Goal: Book appointment/travel/reservation

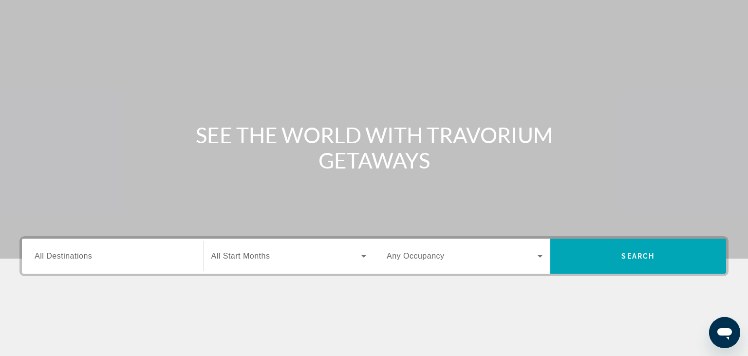
scroll to position [51, 0]
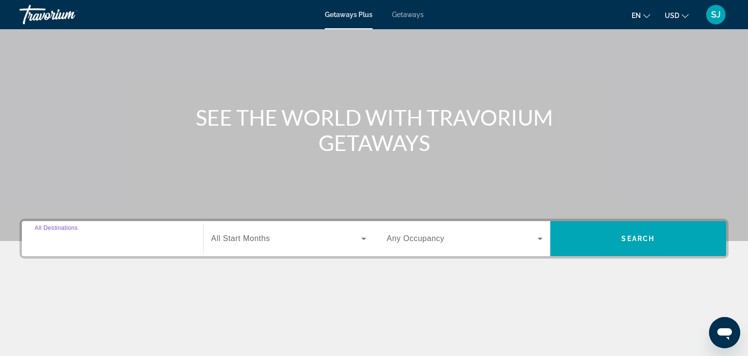
click at [113, 240] on input "Destination All Destinations" at bounding box center [113, 239] width 156 height 12
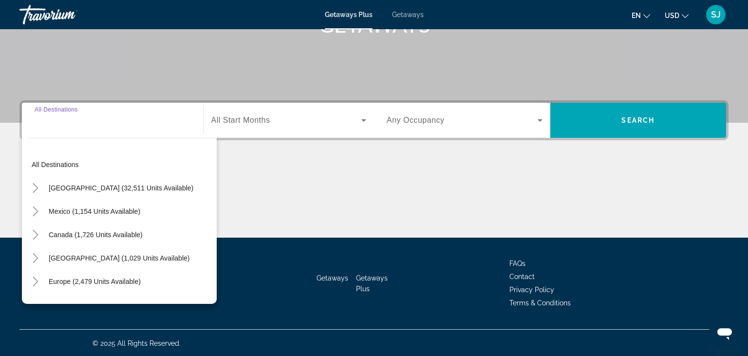
scroll to position [170, 0]
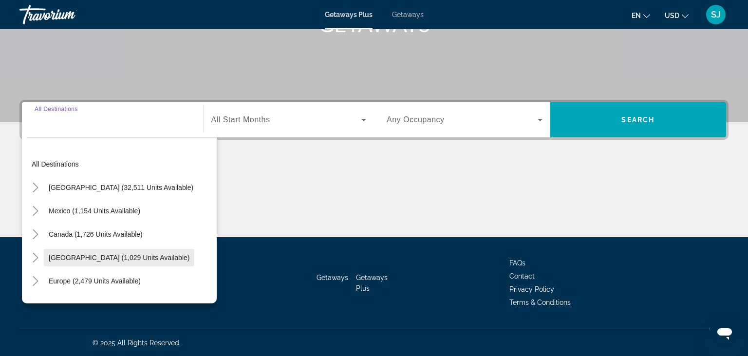
click at [113, 256] on span "[GEOGRAPHIC_DATA] (1,029 units available)" at bounding box center [119, 258] width 141 height 8
type input "**********"
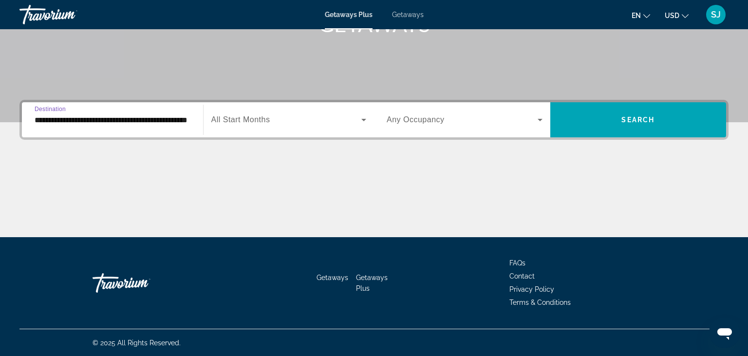
scroll to position [0, 33]
click at [366, 119] on icon "Search widget" at bounding box center [364, 120] width 12 height 12
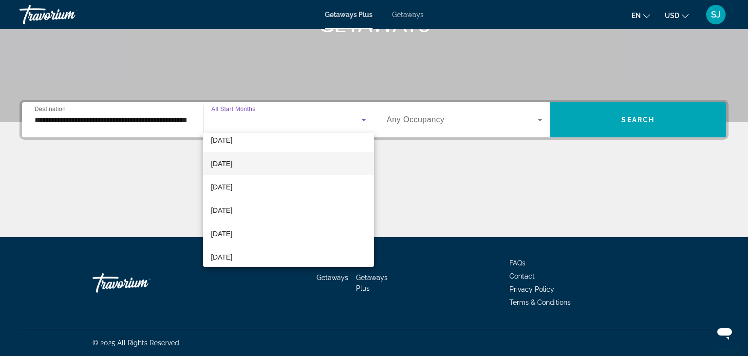
scroll to position [126, 0]
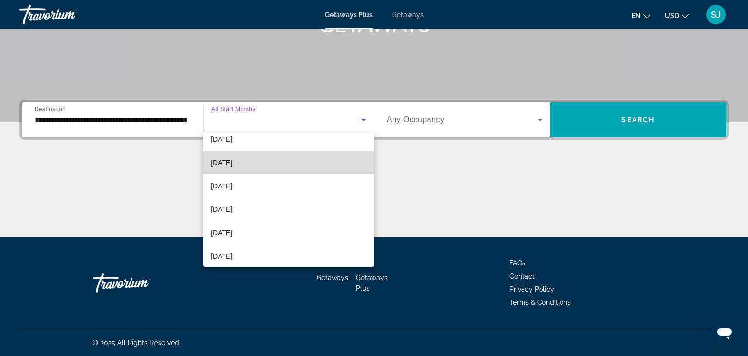
click at [232, 163] on span "[DATE]" at bounding box center [221, 163] width 21 height 12
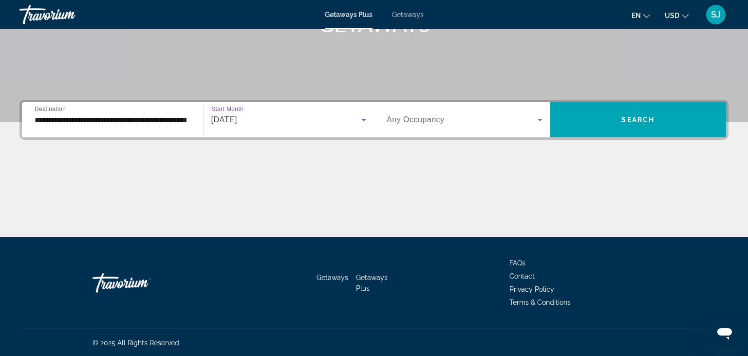
click at [533, 121] on span "Search widget" at bounding box center [462, 120] width 151 height 12
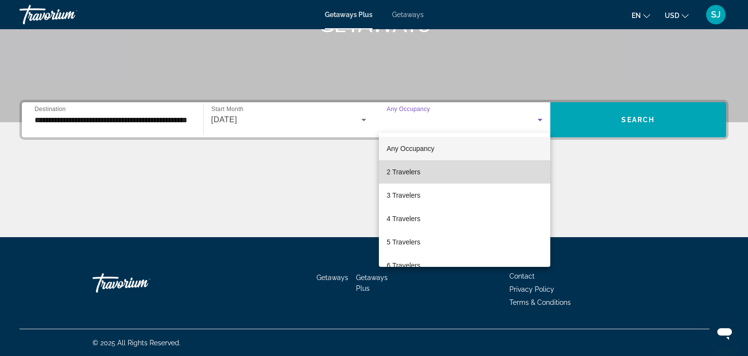
click at [393, 170] on span "2 Travelers" at bounding box center [404, 172] width 34 height 12
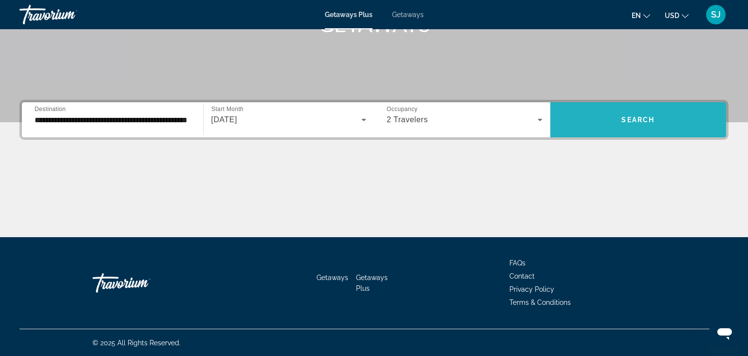
click at [650, 118] on span "Search" at bounding box center [638, 120] width 33 height 8
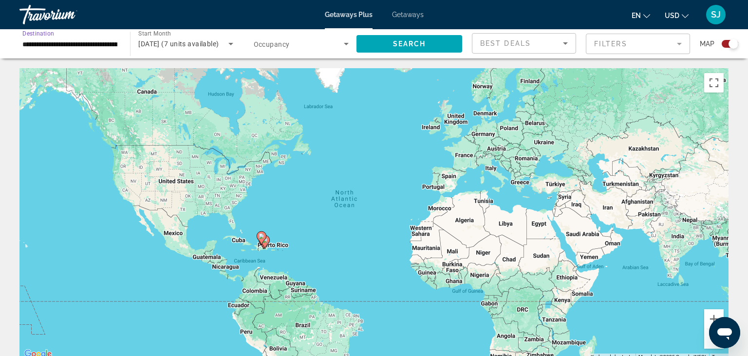
click at [94, 46] on input "**********" at bounding box center [69, 44] width 95 height 12
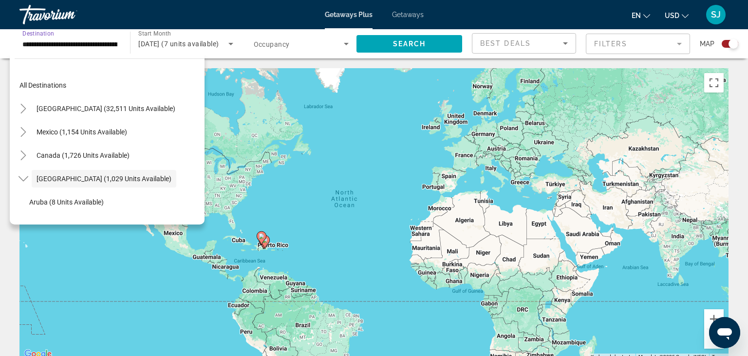
scroll to position [35, 0]
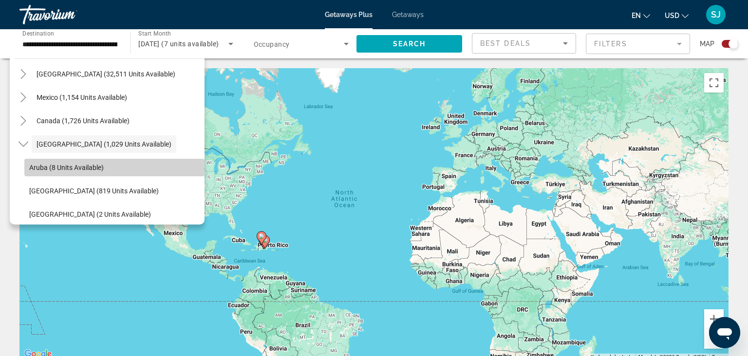
click at [74, 168] on span "Aruba (8 units available)" at bounding box center [66, 168] width 75 height 8
type input "**********"
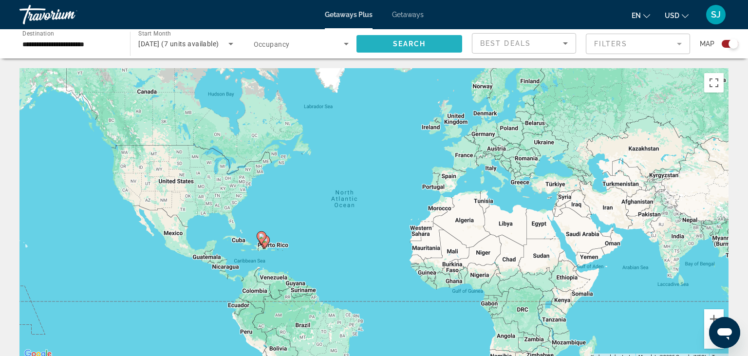
click at [399, 40] on span "Search" at bounding box center [409, 44] width 33 height 8
click at [231, 44] on icon "Search widget" at bounding box center [230, 44] width 5 height 2
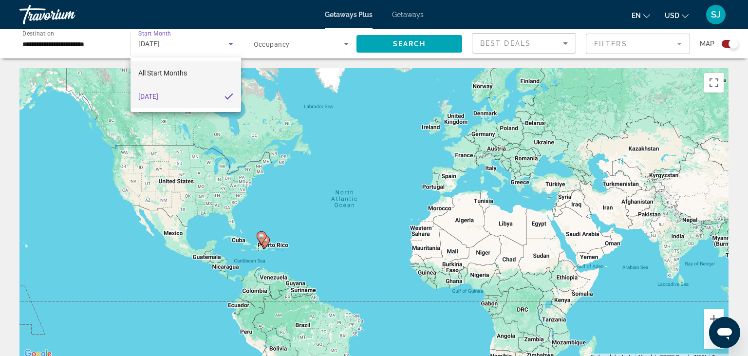
click at [169, 75] on span "All Start Months" at bounding box center [162, 73] width 49 height 8
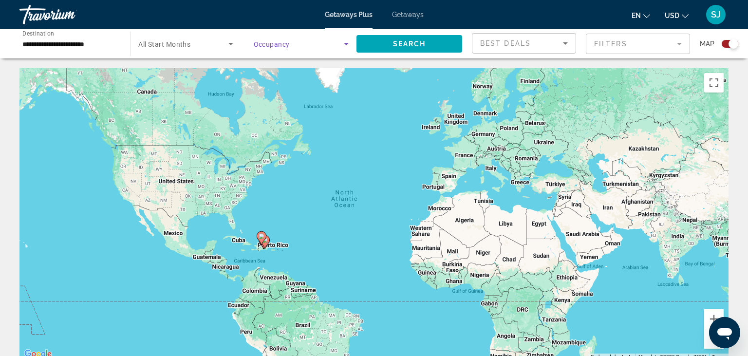
click at [346, 44] on icon "Search widget" at bounding box center [346, 44] width 5 height 2
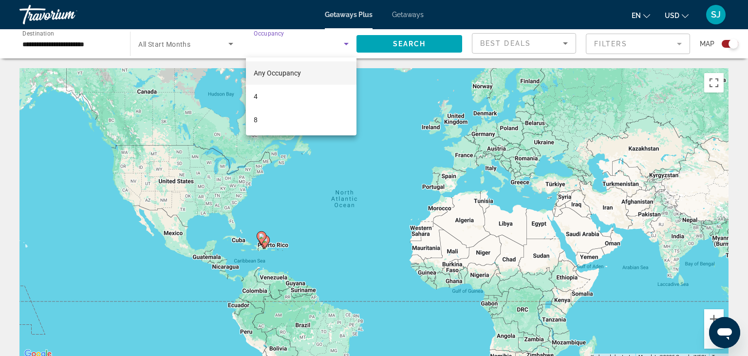
click at [267, 73] on span "Any Occupancy" at bounding box center [277, 73] width 47 height 8
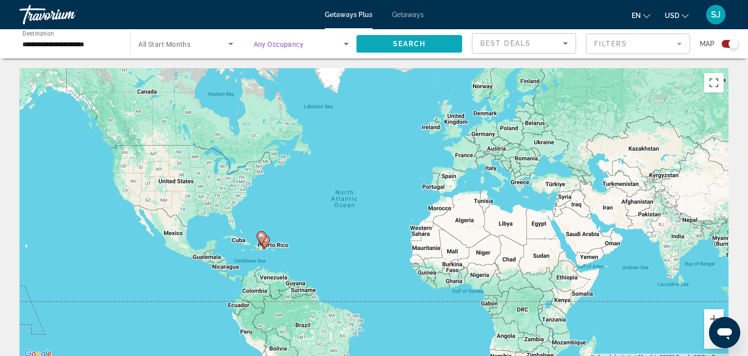
click at [398, 42] on span "Search" at bounding box center [409, 44] width 33 height 8
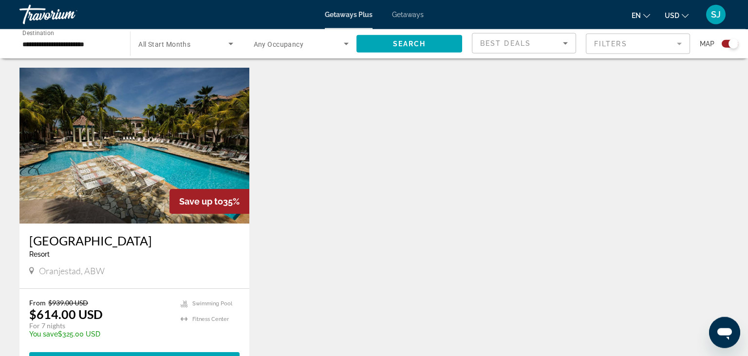
scroll to position [308, 0]
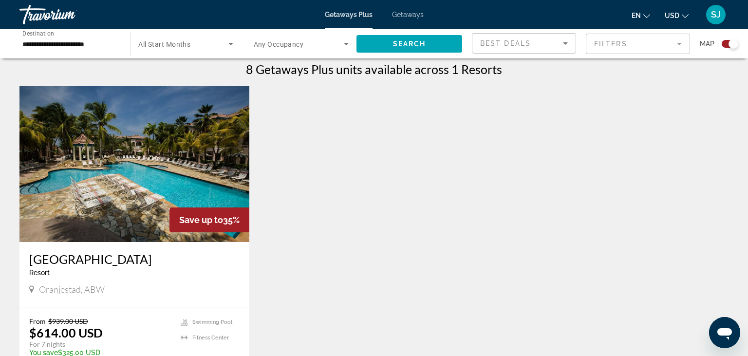
click at [133, 163] on img "Main content" at bounding box center [134, 164] width 230 height 156
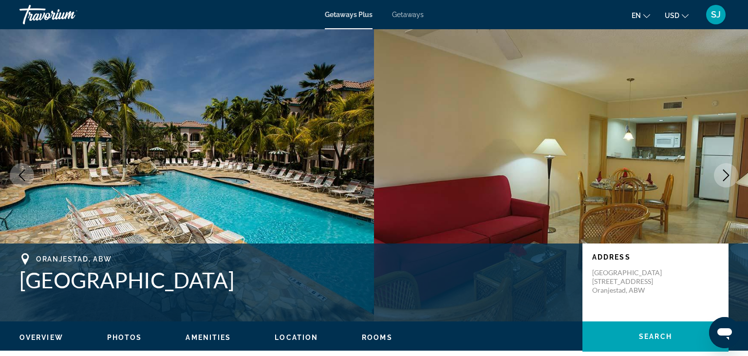
click at [722, 174] on icon "Next image" at bounding box center [726, 176] width 12 height 12
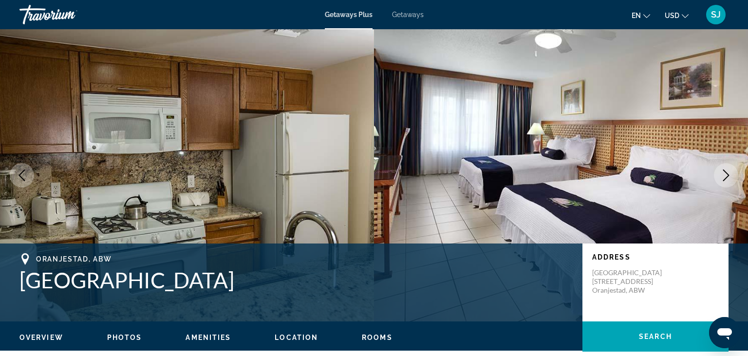
click at [722, 174] on icon "Next image" at bounding box center [726, 176] width 12 height 12
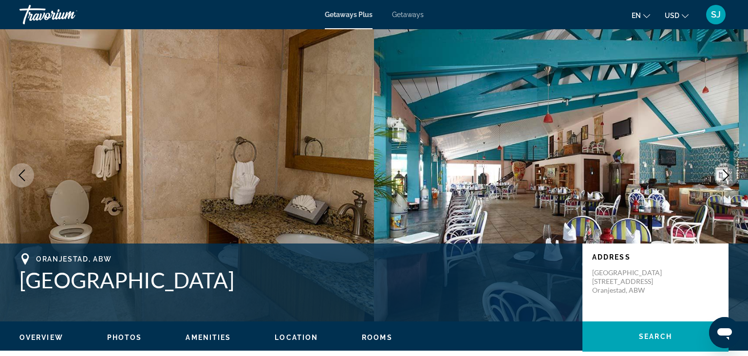
click at [722, 177] on icon "Next image" at bounding box center [726, 176] width 12 height 12
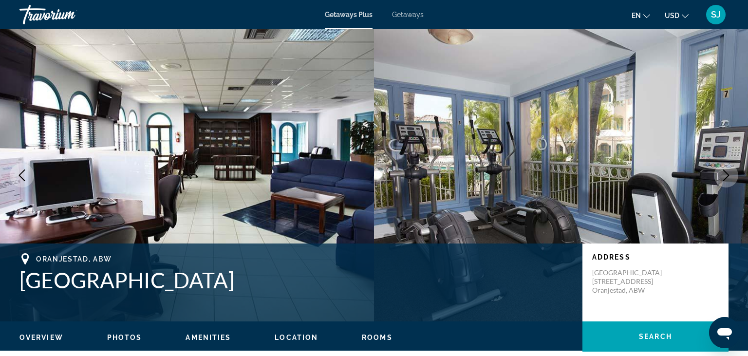
click at [722, 177] on icon "Next image" at bounding box center [726, 176] width 12 height 12
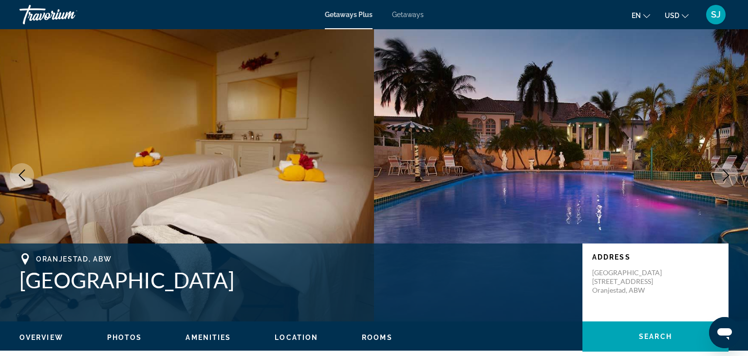
click at [722, 177] on icon "Next image" at bounding box center [726, 176] width 12 height 12
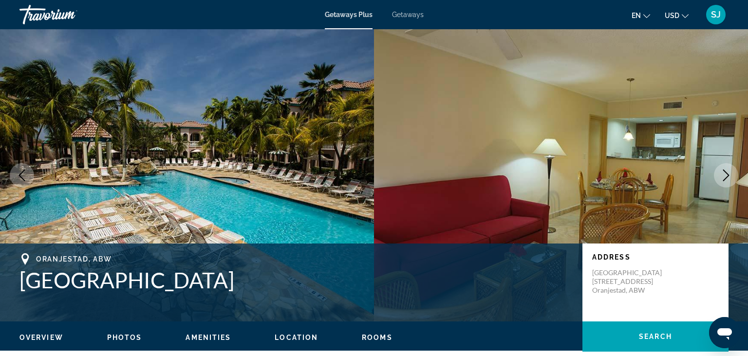
click at [721, 178] on icon "Next image" at bounding box center [726, 176] width 12 height 12
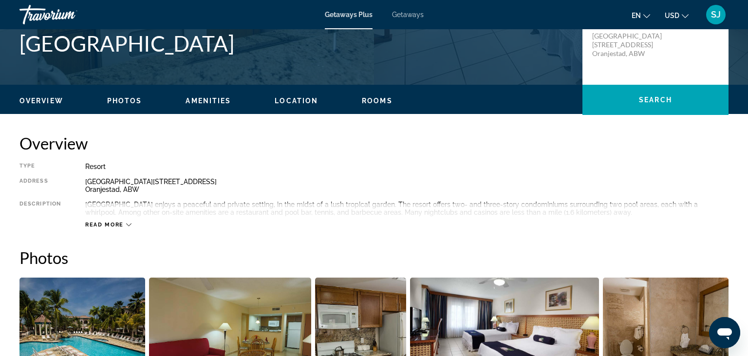
scroll to position [257, 0]
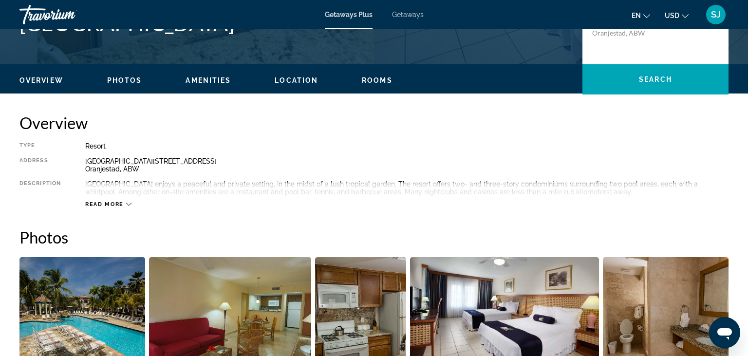
click at [108, 199] on div "Read more" at bounding box center [407, 194] width 644 height 27
click at [111, 201] on button "Read more" at bounding box center [108, 204] width 46 height 7
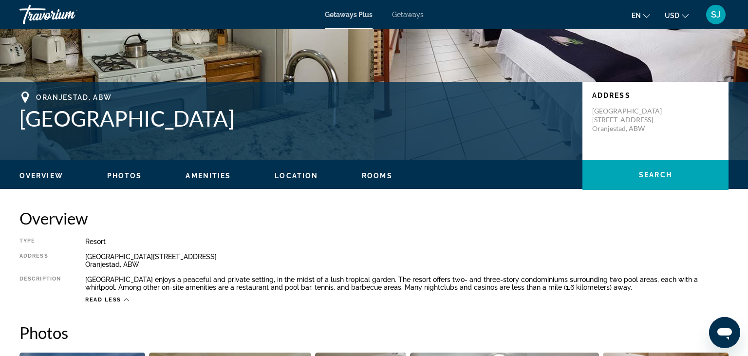
scroll to position [154, 0]
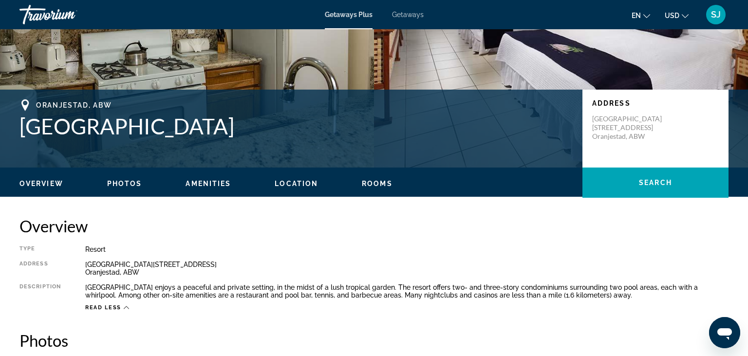
click at [216, 180] on span "Amenities" at bounding box center [208, 184] width 45 height 8
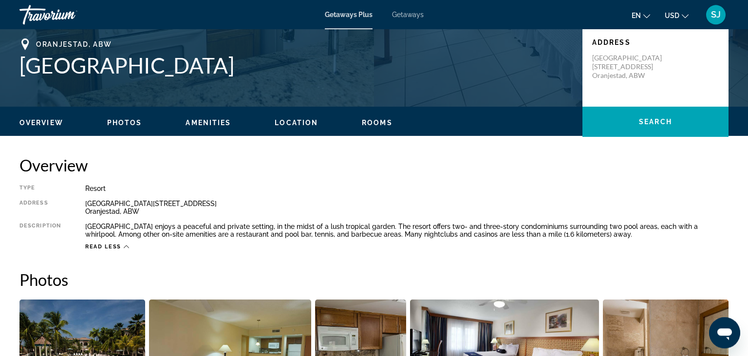
scroll to position [212, 0]
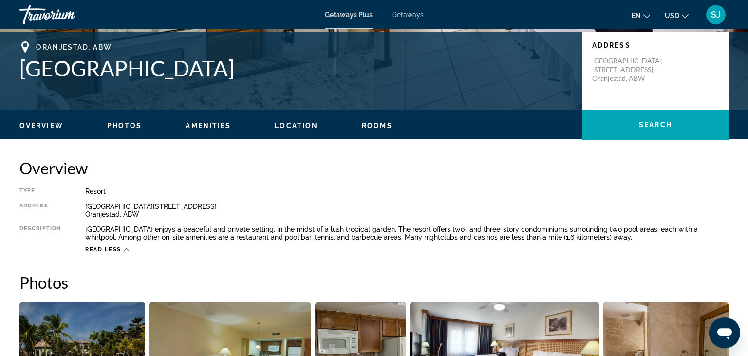
click at [213, 127] on span "Amenities" at bounding box center [208, 126] width 45 height 8
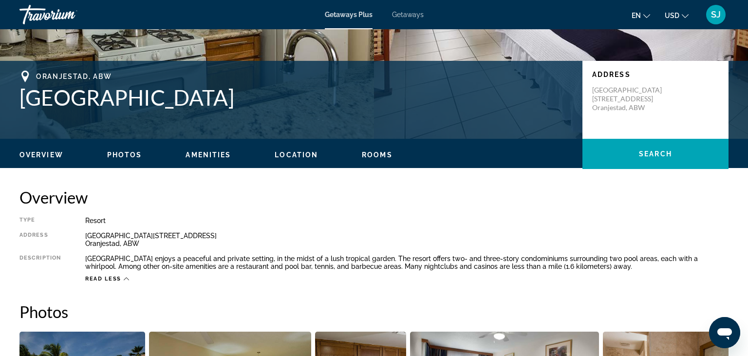
scroll to position [160, 0]
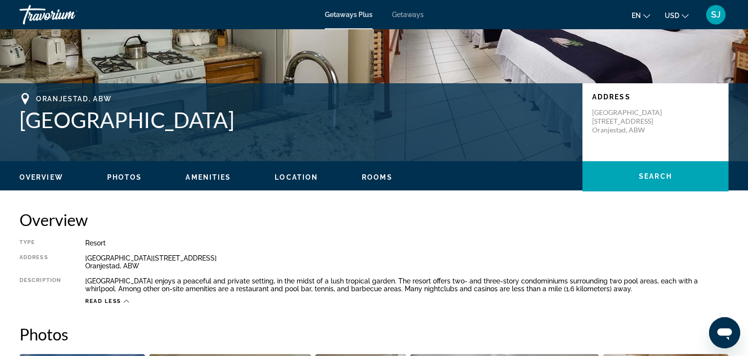
click at [304, 176] on span "Location" at bounding box center [296, 177] width 43 height 8
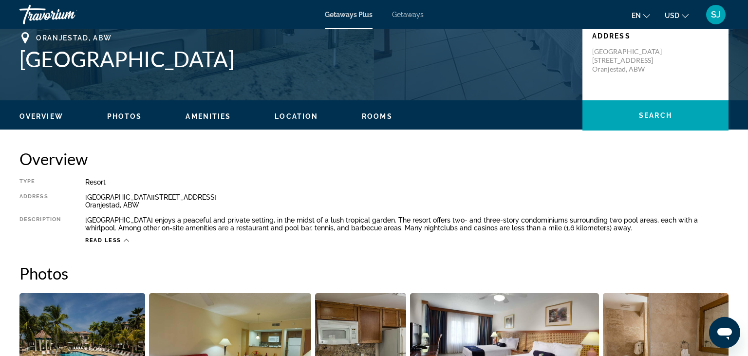
scroll to position [203, 0]
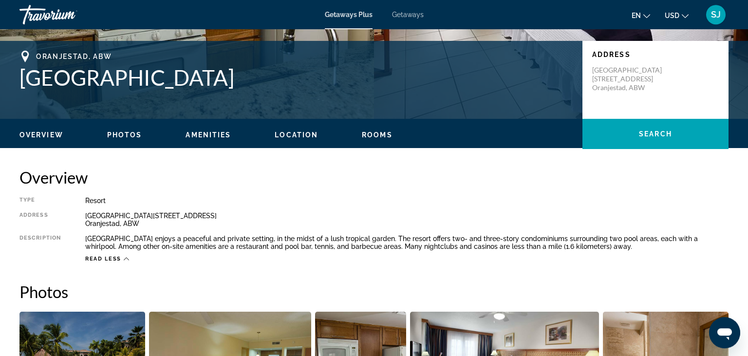
click at [302, 132] on span "Location" at bounding box center [296, 135] width 43 height 8
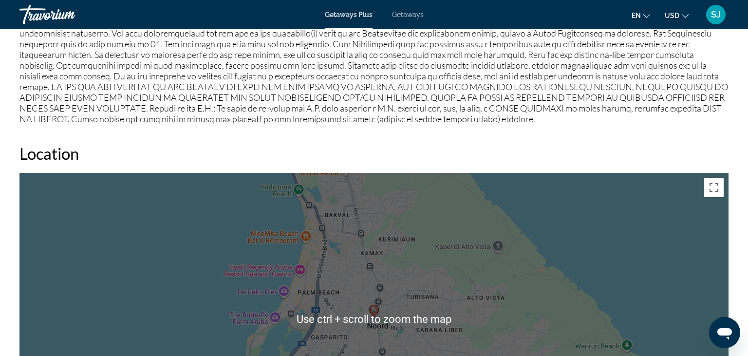
scroll to position [1232, 0]
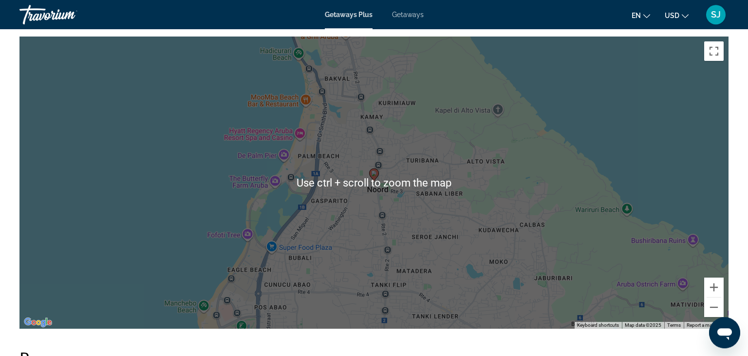
click at [379, 177] on gmp-advanced-marker "Main content" at bounding box center [374, 175] width 10 height 15
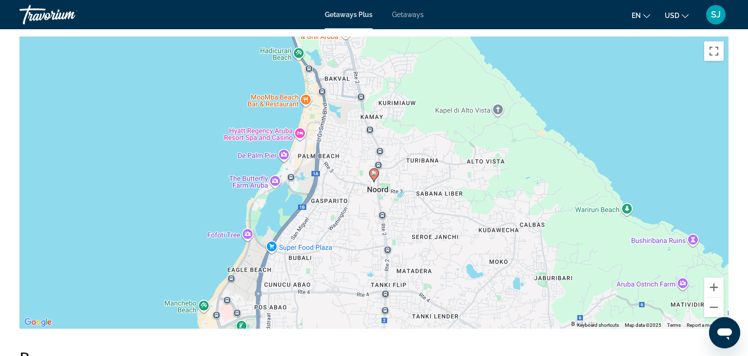
click at [373, 175] on image "Main content" at bounding box center [374, 174] width 6 height 6
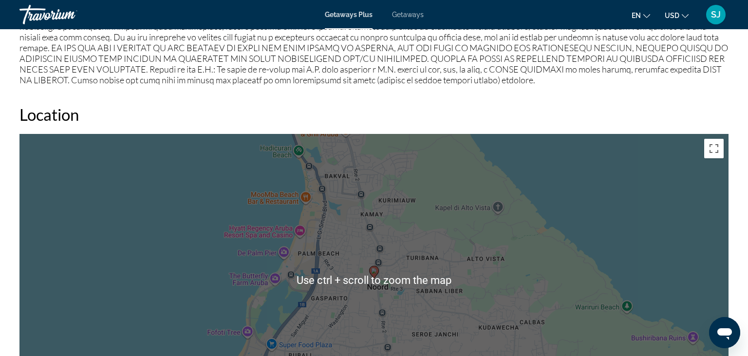
scroll to position [1129, 0]
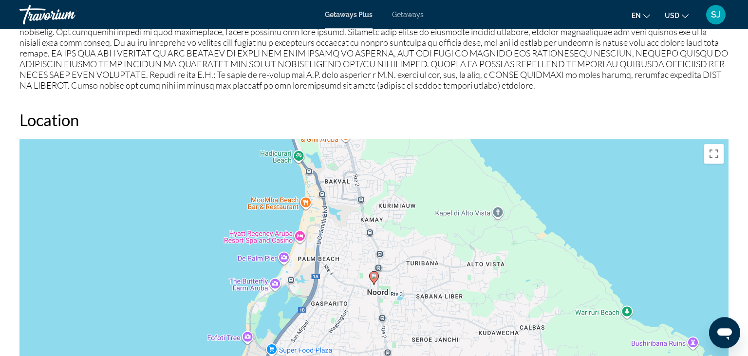
click at [377, 275] on icon "Main content" at bounding box center [374, 278] width 9 height 13
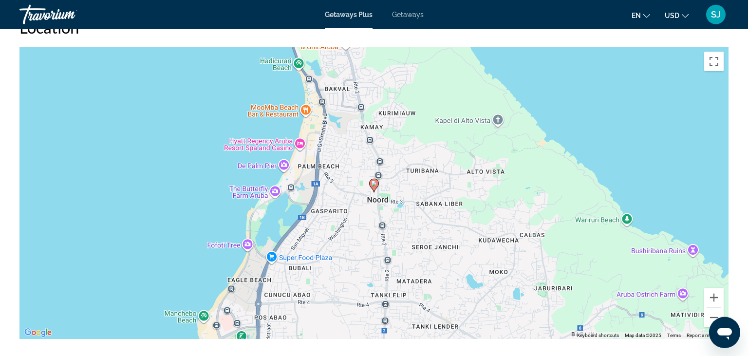
scroll to position [1232, 0]
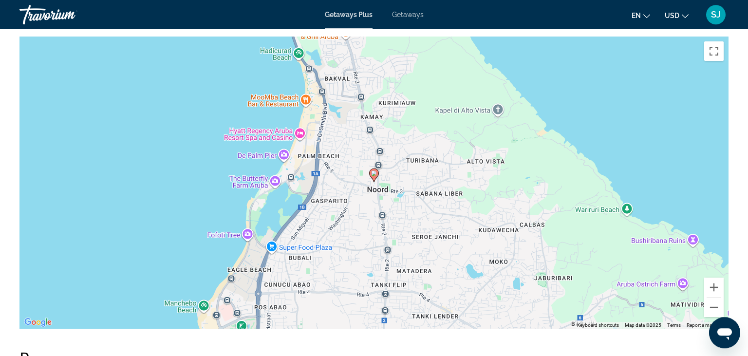
drag, startPoint x: 381, startPoint y: 184, endPoint x: 374, endPoint y: 182, distance: 7.7
click at [380, 184] on div "To navigate, press the arrow keys. To activate drag with keyboard, press Alt + …" at bounding box center [373, 183] width 709 height 292
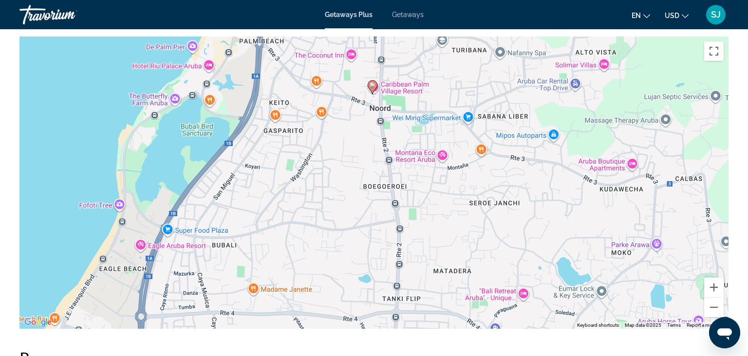
drag, startPoint x: 338, startPoint y: 259, endPoint x: 336, endPoint y: 169, distance: 90.1
click at [336, 169] on div "To activate drag with keyboard, press Alt + Enter. Once in keyboard drag state,…" at bounding box center [373, 183] width 709 height 292
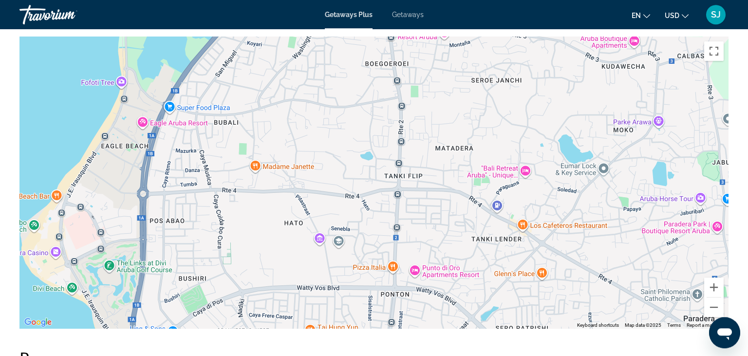
drag, startPoint x: 321, startPoint y: 246, endPoint x: 322, endPoint y: 122, distance: 123.3
click at [322, 122] on div "To activate drag with keyboard, press Alt + Enter. Once in keyboard drag state,…" at bounding box center [373, 183] width 709 height 292
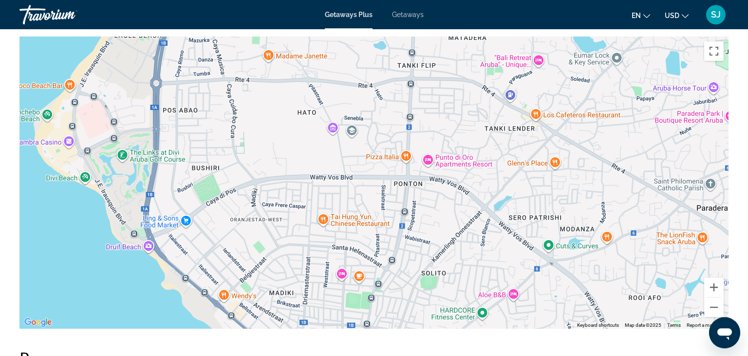
drag, startPoint x: 295, startPoint y: 252, endPoint x: 309, endPoint y: 139, distance: 113.8
click at [309, 139] on div "To activate drag with keyboard, press Alt + Enter. Once in keyboard drag state,…" at bounding box center [373, 183] width 709 height 292
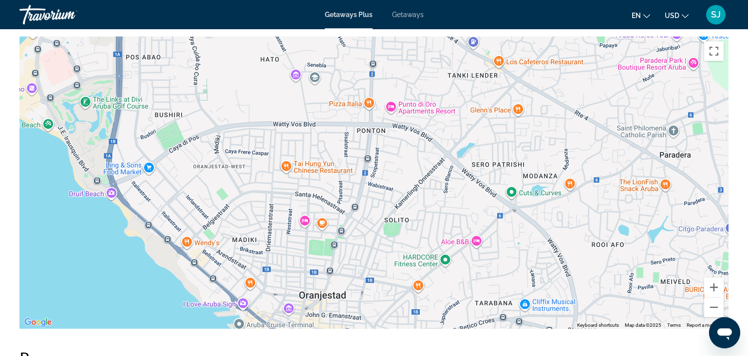
drag, startPoint x: 485, startPoint y: 269, endPoint x: 447, endPoint y: 214, distance: 66.9
click at [447, 214] on div "To activate drag with keyboard, press Alt + Enter. Once in keyboard drag state,…" at bounding box center [373, 183] width 709 height 292
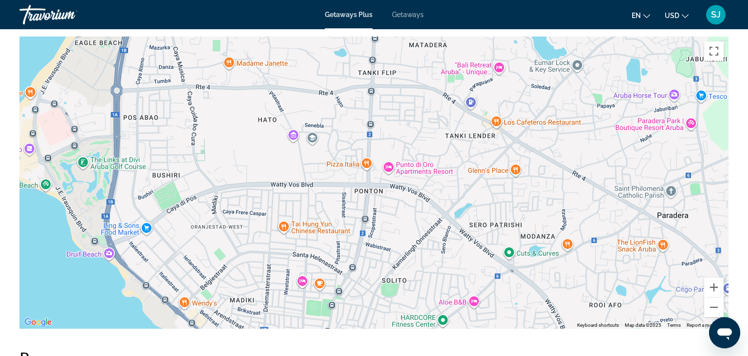
drag, startPoint x: 357, startPoint y: 182, endPoint x: 353, endPoint y: 248, distance: 66.4
click at [353, 248] on div "To activate drag with keyboard, press Alt + Enter. Once in keyboard drag state,…" at bounding box center [373, 183] width 709 height 292
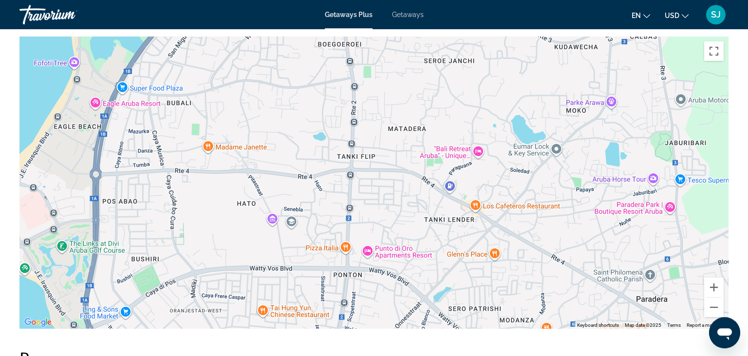
drag, startPoint x: 325, startPoint y: 159, endPoint x: 305, endPoint y: 255, distance: 97.9
click at [305, 255] on div "To activate drag with keyboard, press Alt + Enter. Once in keyboard drag state,…" at bounding box center [373, 183] width 709 height 292
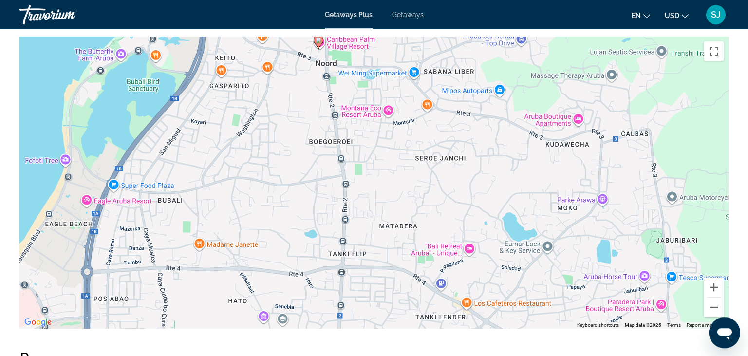
drag, startPoint x: 306, startPoint y: 170, endPoint x: 296, endPoint y: 254, distance: 84.9
click at [296, 254] on div "To activate drag with keyboard, press Alt + Enter. Once in keyboard drag state,…" at bounding box center [373, 183] width 709 height 292
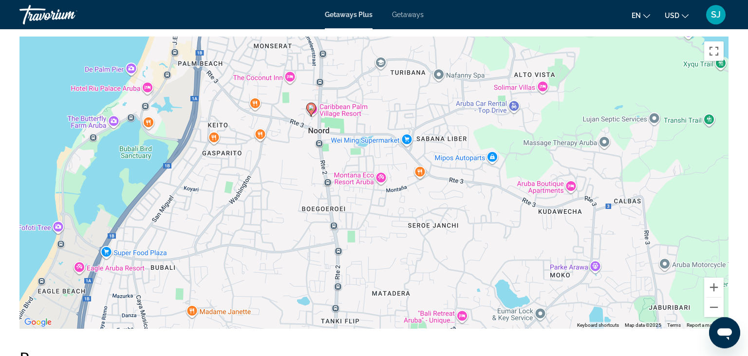
drag, startPoint x: 284, startPoint y: 184, endPoint x: 277, endPoint y: 254, distance: 71.1
click at [277, 254] on div "To activate drag with keyboard, press Alt + Enter. Once in keyboard drag state,…" at bounding box center [373, 183] width 709 height 292
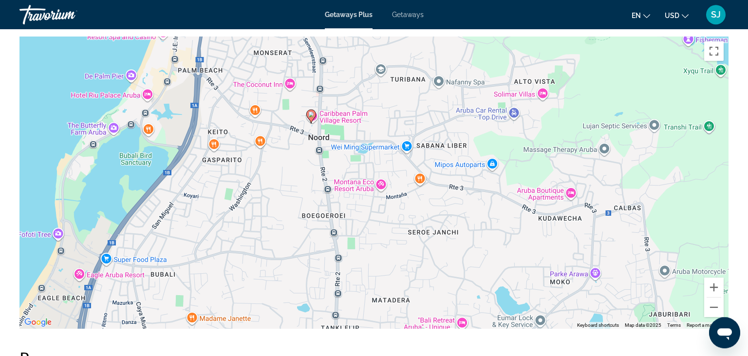
click at [322, 124] on div "To activate drag with keyboard, press Alt + Enter. Once in keyboard drag state,…" at bounding box center [373, 183] width 709 height 292
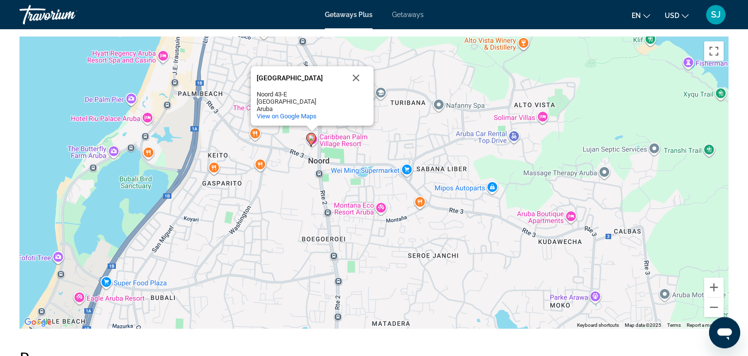
click at [324, 141] on div "To activate drag with keyboard, press Alt + Enter. Once in keyboard drag state,…" at bounding box center [373, 183] width 709 height 292
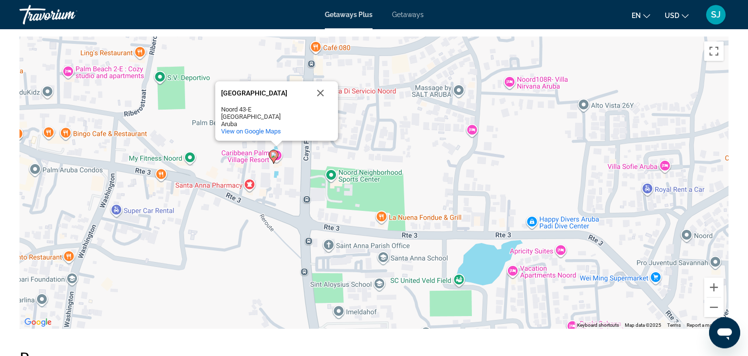
click at [272, 165] on div "To activate drag with keyboard, press Alt + Enter. Once in keyboard drag state,…" at bounding box center [373, 183] width 709 height 292
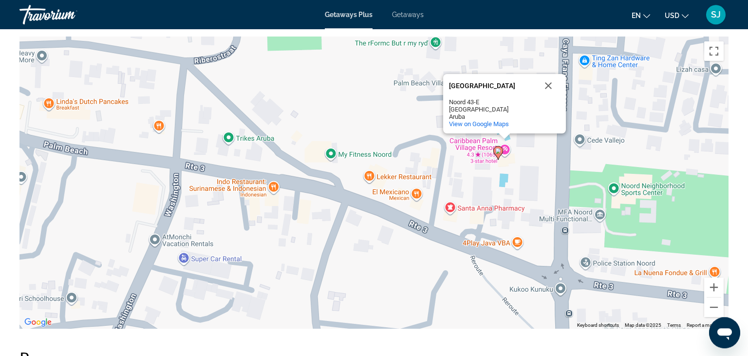
drag, startPoint x: 132, startPoint y: 248, endPoint x: 357, endPoint y: 244, distance: 225.1
click at [357, 244] on div "To activate drag with keyboard, press Alt + Enter. Once in keyboard drag state,…" at bounding box center [373, 183] width 709 height 292
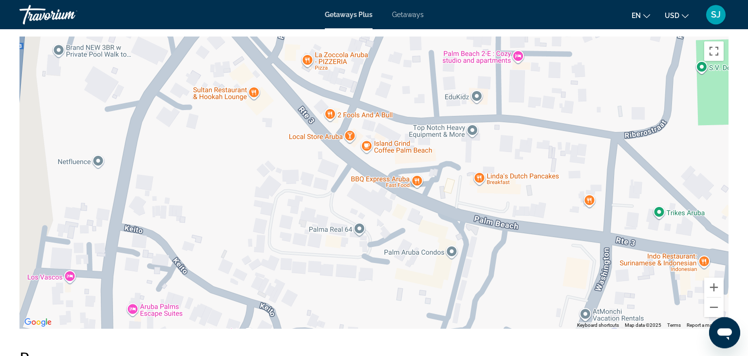
drag, startPoint x: 96, startPoint y: 209, endPoint x: 530, endPoint y: 284, distance: 439.5
click at [530, 284] on div "To activate drag with keyboard, press Alt + Enter. Once in keyboard drag state,…" at bounding box center [373, 183] width 709 height 292
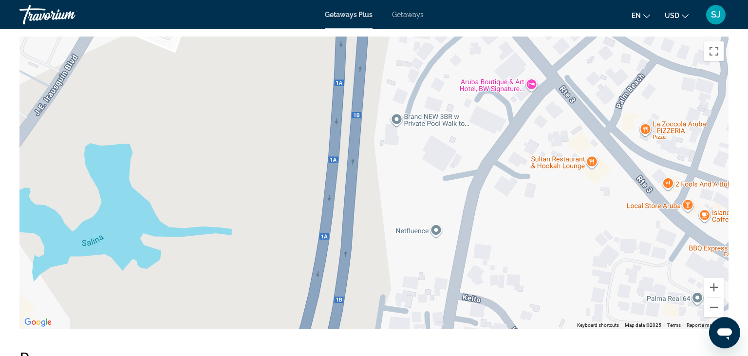
drag, startPoint x: 205, startPoint y: 196, endPoint x: 533, endPoint y: 262, distance: 334.5
click at [533, 262] on div "To activate drag with keyboard, press Alt + Enter. Once in keyboard drag state,…" at bounding box center [373, 183] width 709 height 292
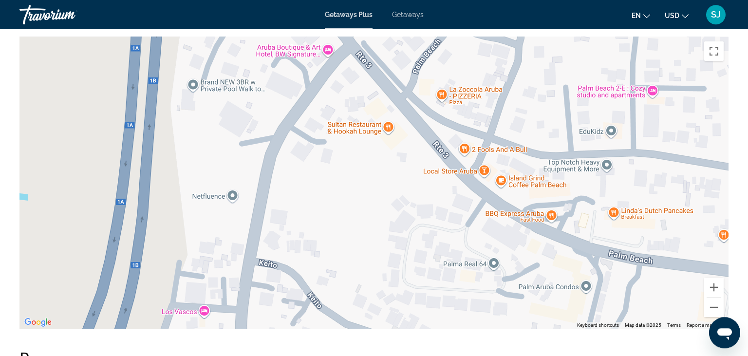
drag, startPoint x: 206, startPoint y: 176, endPoint x: 2, endPoint y: 137, distance: 207.7
click at [19, 139] on div "To activate drag with keyboard, press Alt + Enter. Once in keyboard drag state,…" at bounding box center [373, 183] width 709 height 292
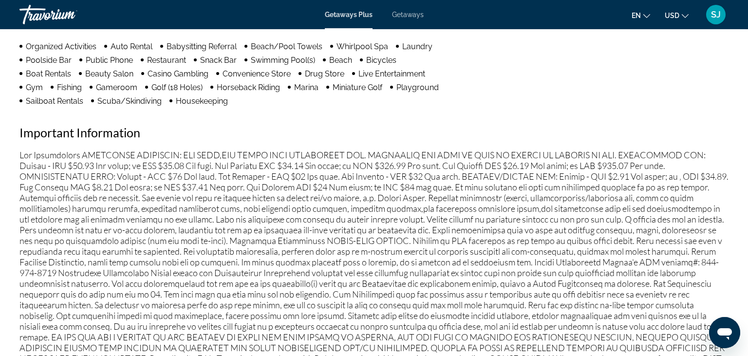
scroll to position [874, 0]
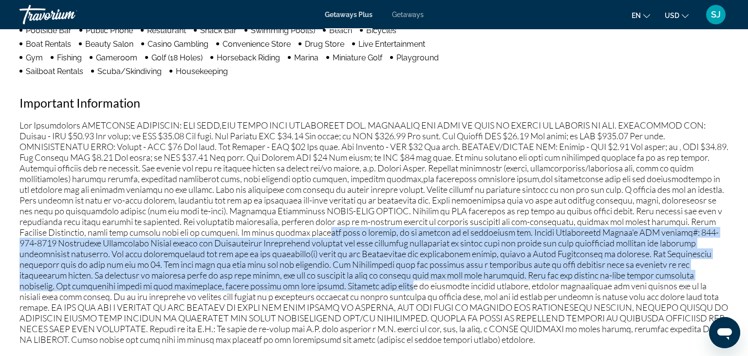
drag, startPoint x: 401, startPoint y: 277, endPoint x: 396, endPoint y: 229, distance: 48.1
click at [396, 229] on p "Main content" at bounding box center [373, 232] width 709 height 225
click at [411, 255] on p "Main content" at bounding box center [373, 232] width 709 height 225
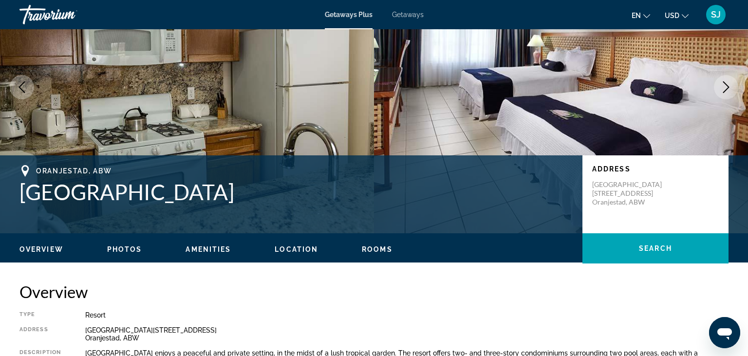
scroll to position [0, 0]
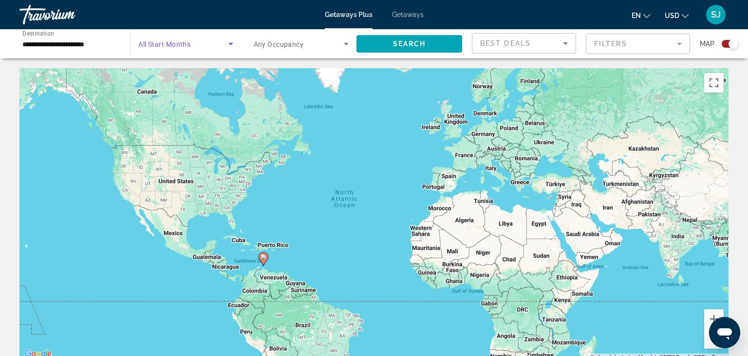
click at [230, 45] on icon "Search widget" at bounding box center [230, 44] width 5 height 2
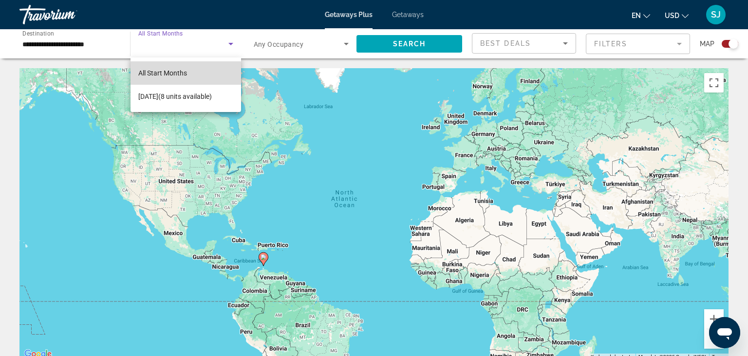
click at [174, 72] on span "All Start Months" at bounding box center [162, 73] width 49 height 8
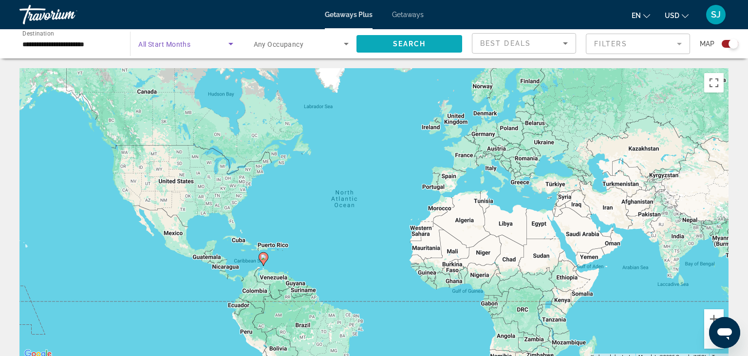
click at [412, 42] on span "Search" at bounding box center [409, 44] width 33 height 8
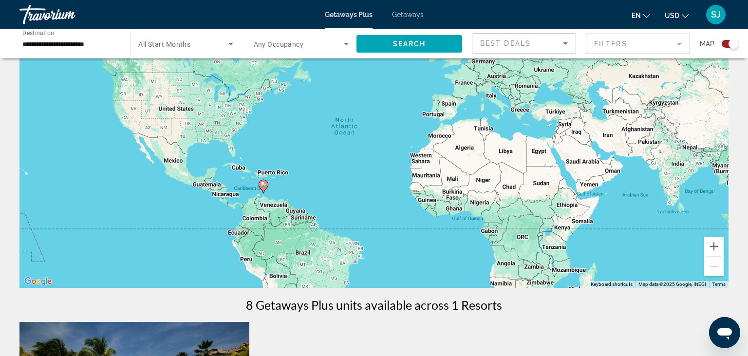
scroll to position [13, 0]
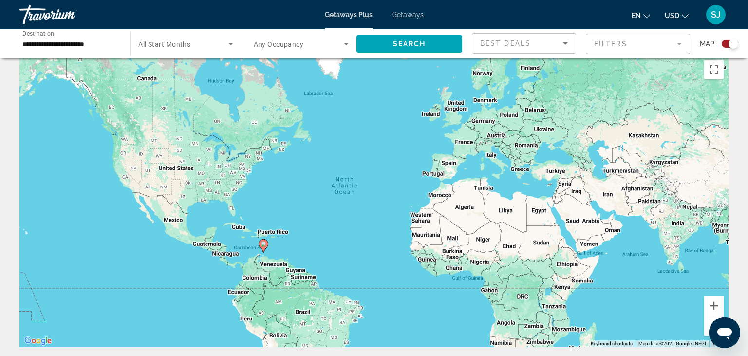
click at [407, 15] on span "Getaways" at bounding box center [408, 15] width 32 height 8
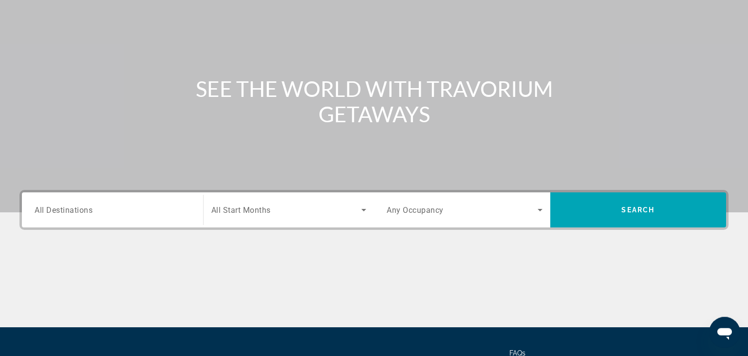
scroll to position [103, 0]
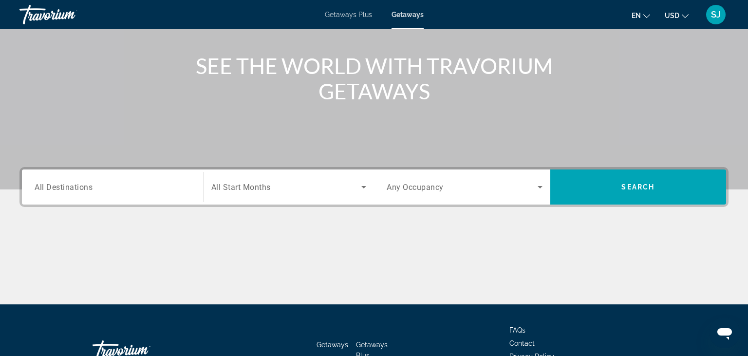
click at [133, 186] on input "Destination All Destinations" at bounding box center [113, 188] width 156 height 12
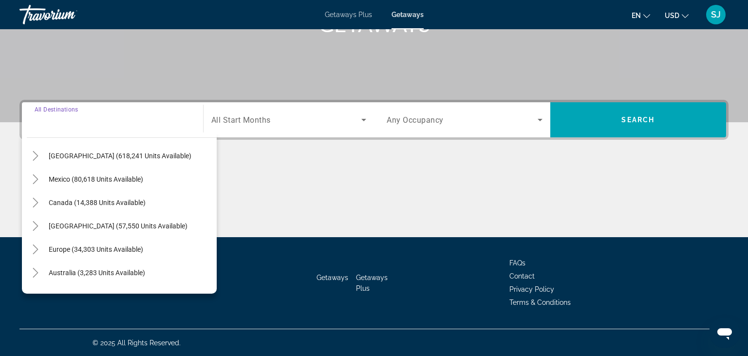
scroll to position [0, 0]
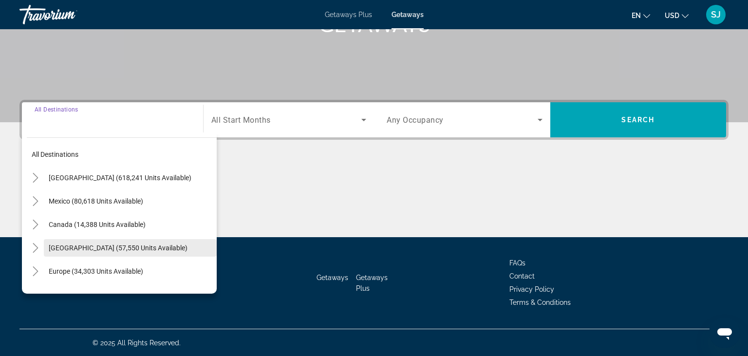
click at [101, 246] on span "[GEOGRAPHIC_DATA] (57,550 units available)" at bounding box center [118, 248] width 139 height 8
type input "**********"
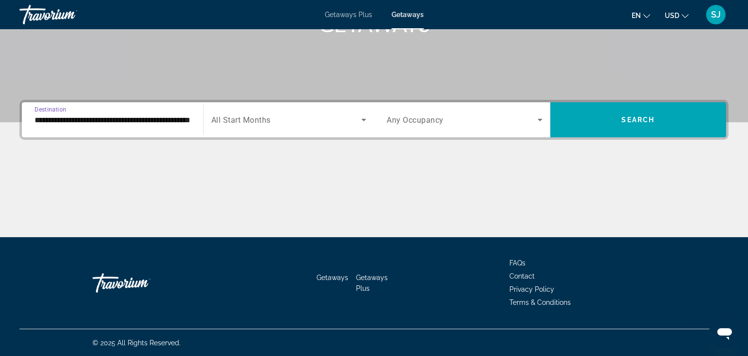
scroll to position [0, 37]
click at [631, 120] on span "Search" at bounding box center [638, 120] width 33 height 8
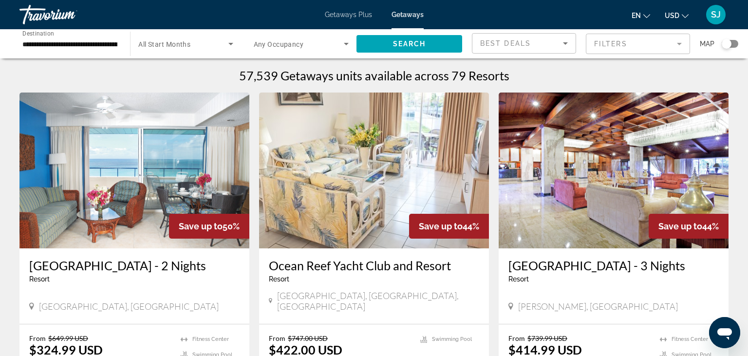
click at [116, 41] on input "**********" at bounding box center [69, 44] width 95 height 12
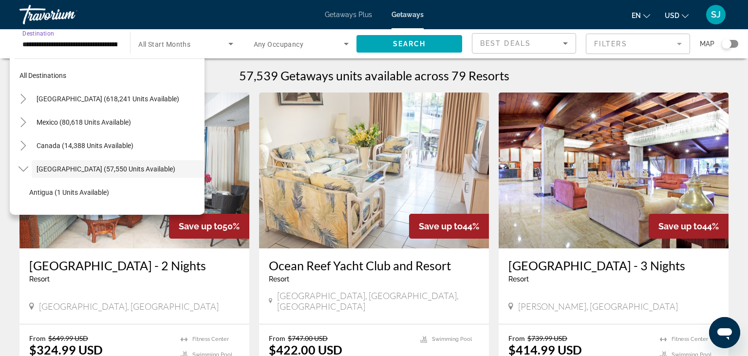
scroll to position [35, 0]
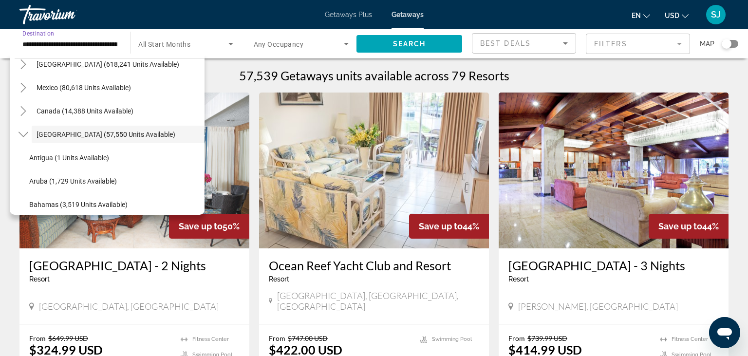
click at [68, 176] on span "Search widget" at bounding box center [114, 181] width 180 height 23
type input "**********"
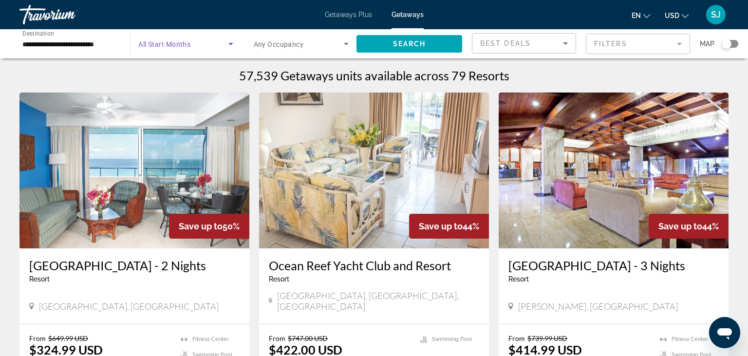
click at [232, 42] on icon "Search widget" at bounding box center [231, 44] width 12 height 12
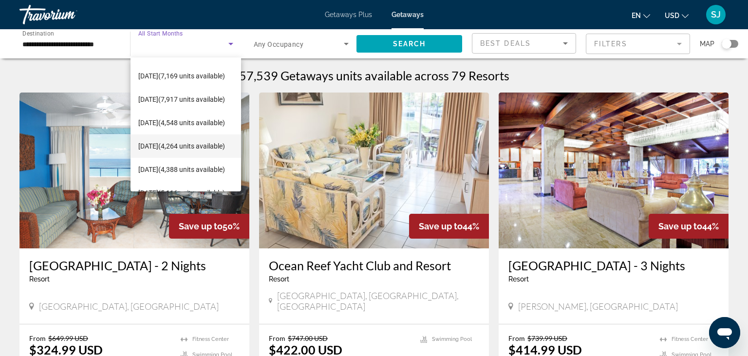
scroll to position [63, 0]
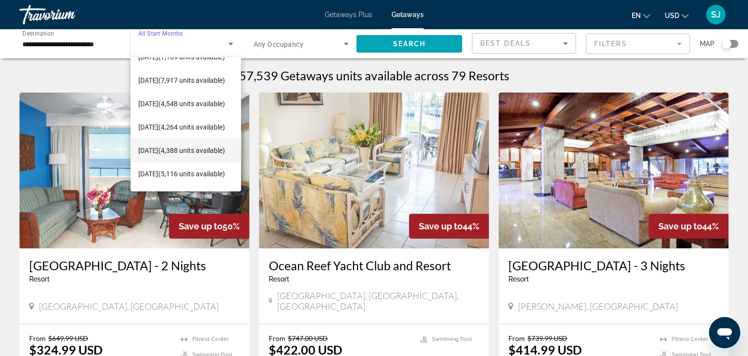
click at [154, 145] on span "[DATE] (4,388 units available)" at bounding box center [181, 151] width 87 height 12
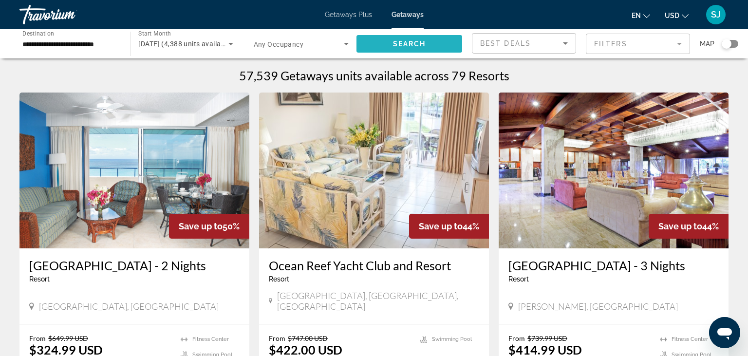
click at [417, 44] on span "Search" at bounding box center [409, 44] width 33 height 8
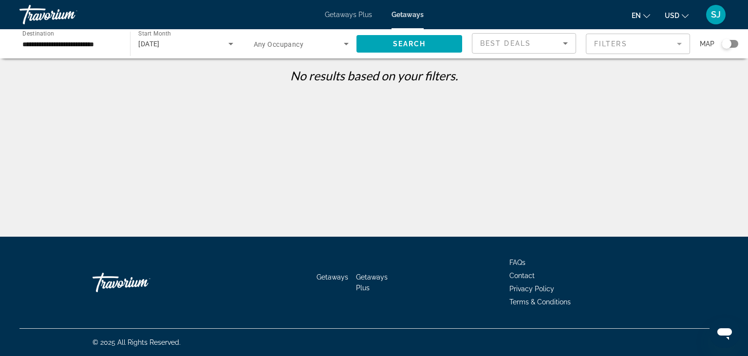
click at [226, 42] on icon "Search widget" at bounding box center [231, 44] width 12 height 12
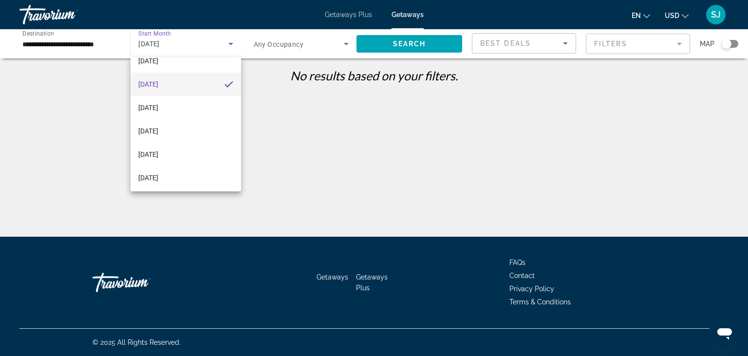
scroll to position [160, 0]
click at [225, 44] on div at bounding box center [374, 178] width 748 height 356
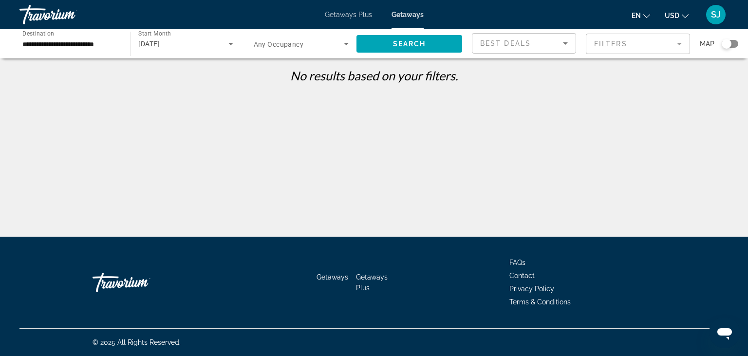
click at [230, 45] on icon "Search widget" at bounding box center [230, 44] width 5 height 2
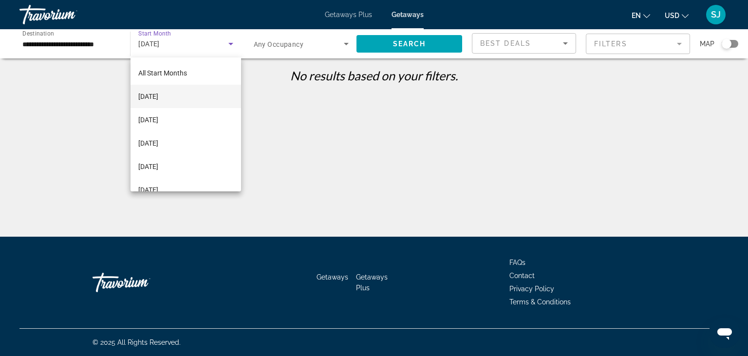
scroll to position [0, 0]
click at [183, 76] on span "All Start Months" at bounding box center [162, 73] width 49 height 8
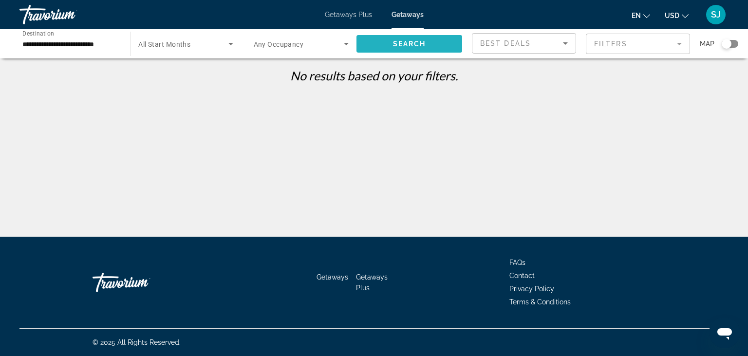
click at [397, 42] on span "Search" at bounding box center [409, 44] width 33 height 8
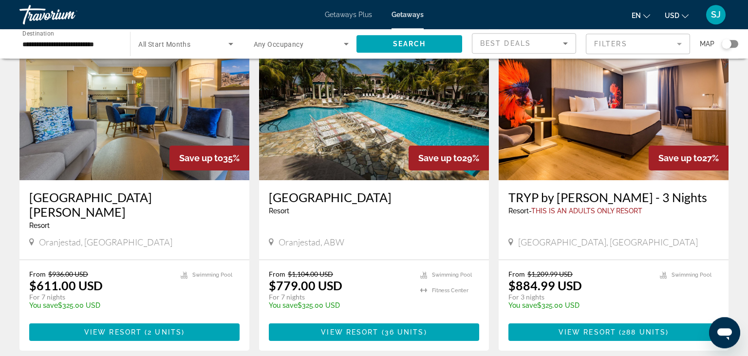
scroll to position [51, 0]
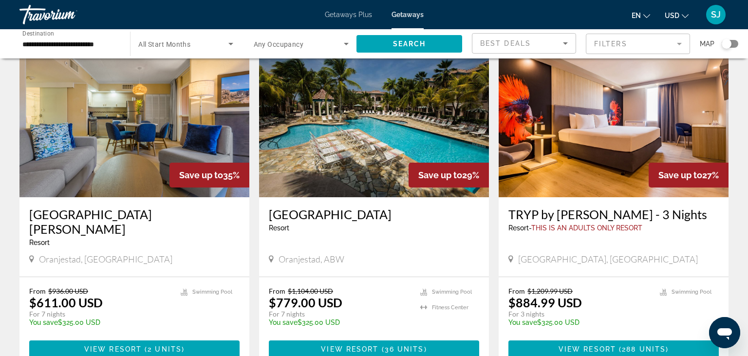
click at [156, 159] on img "Main content" at bounding box center [134, 119] width 230 height 156
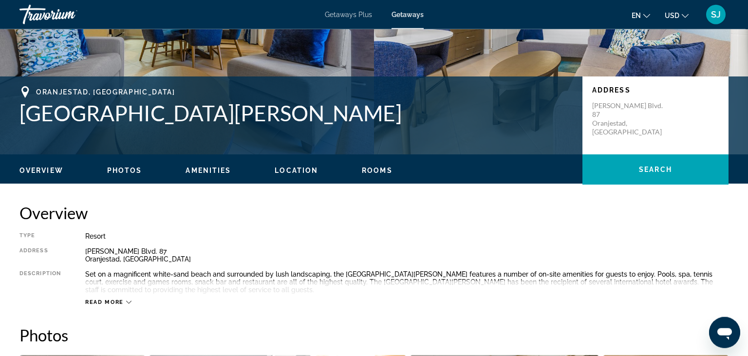
scroll to position [308, 0]
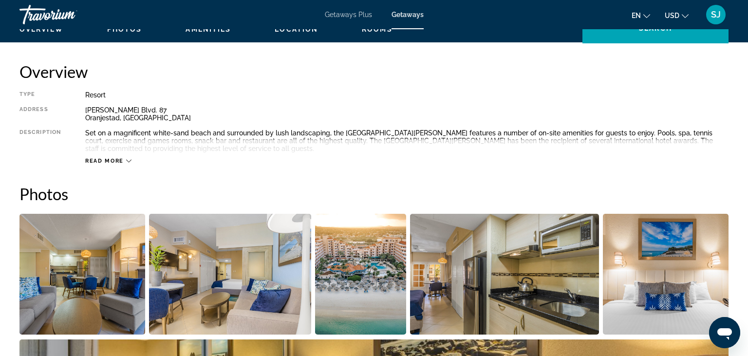
click at [108, 159] on button "Read more" at bounding box center [108, 160] width 46 height 7
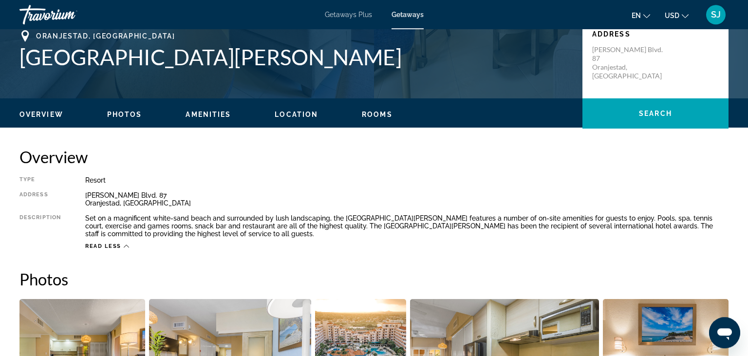
scroll to position [206, 0]
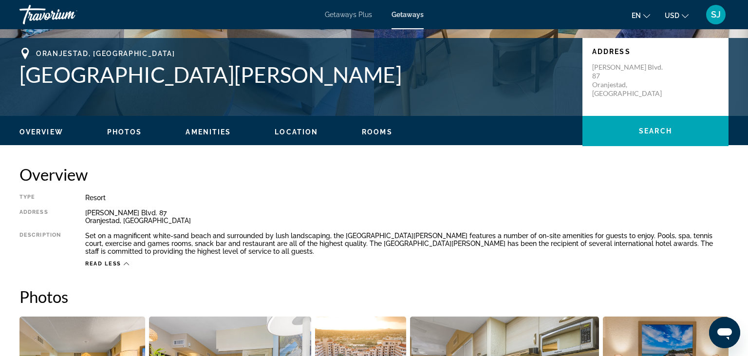
click at [126, 127] on ul "Overview Photos Amenities Location Rooms Search" at bounding box center [373, 131] width 709 height 11
click at [129, 128] on span "Photos" at bounding box center [124, 132] width 35 height 8
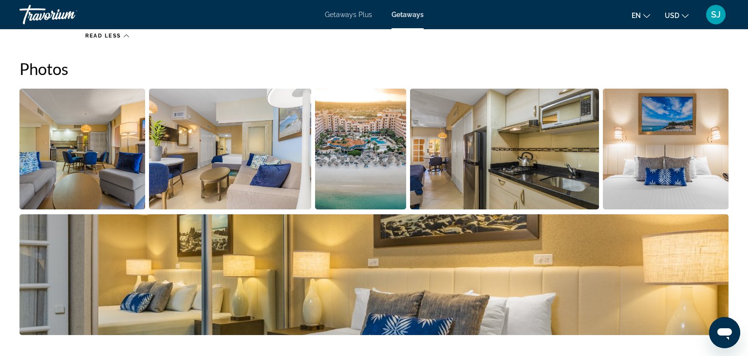
scroll to position [434, 0]
click at [108, 140] on img "Open full-screen image slider" at bounding box center [82, 148] width 126 height 121
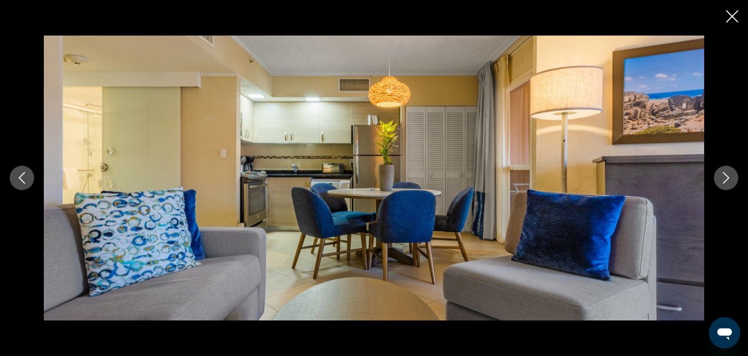
click at [718, 182] on button "Next image" at bounding box center [726, 178] width 24 height 24
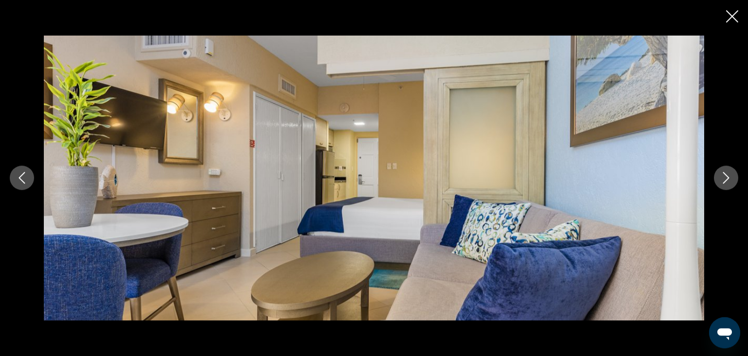
click at [718, 182] on button "Next image" at bounding box center [726, 178] width 24 height 24
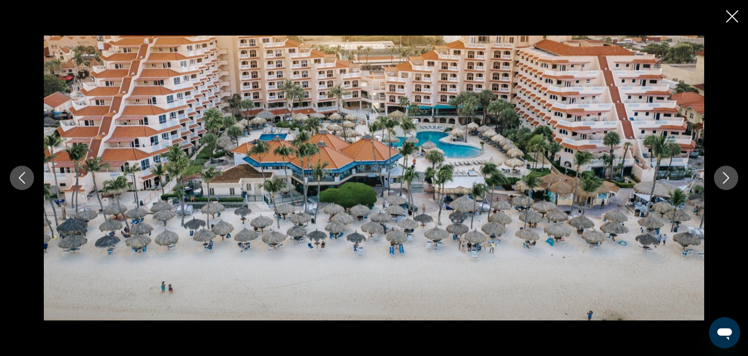
click at [718, 183] on button "Next image" at bounding box center [726, 178] width 24 height 24
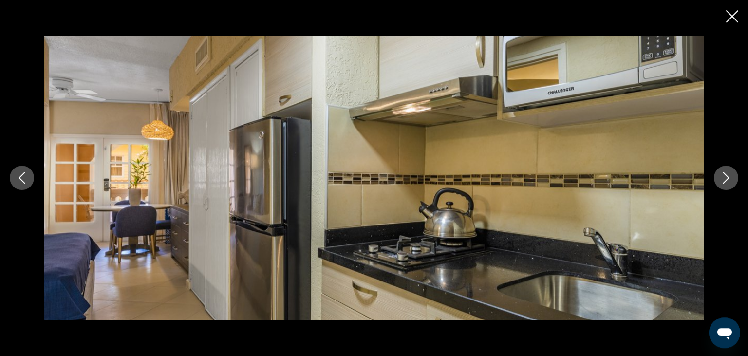
click at [718, 183] on button "Next image" at bounding box center [726, 178] width 24 height 24
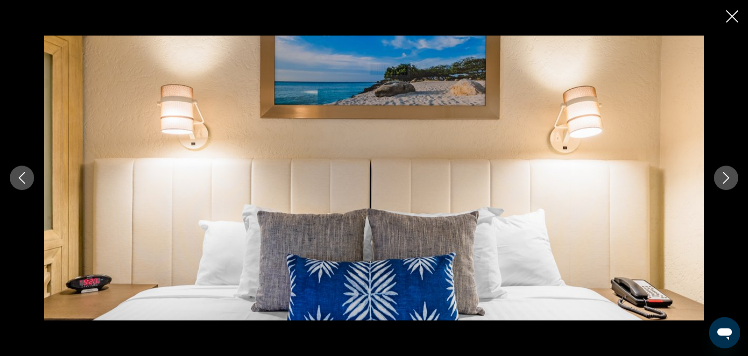
click at [718, 183] on button "Next image" at bounding box center [726, 178] width 24 height 24
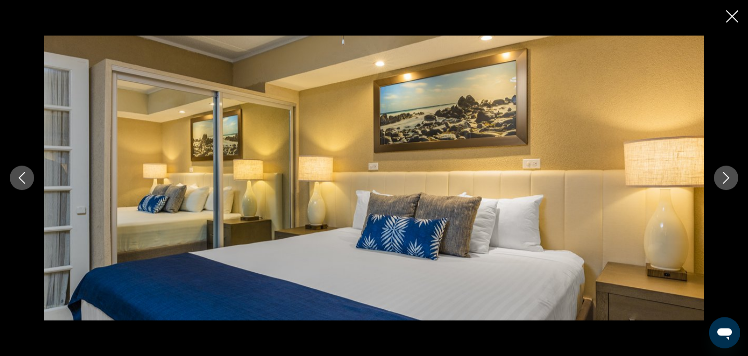
click at [720, 178] on button "Next image" at bounding box center [726, 178] width 24 height 24
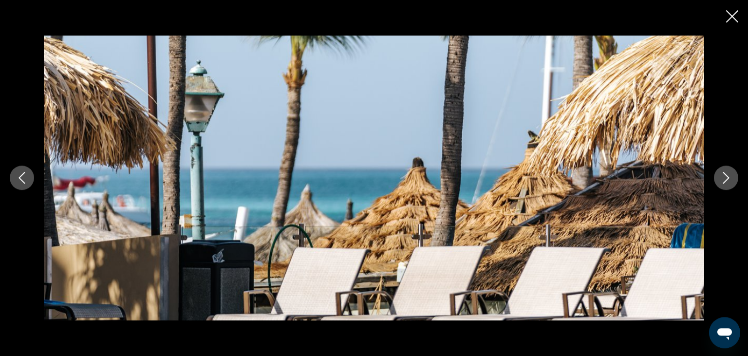
click at [720, 178] on button "Next image" at bounding box center [726, 178] width 24 height 24
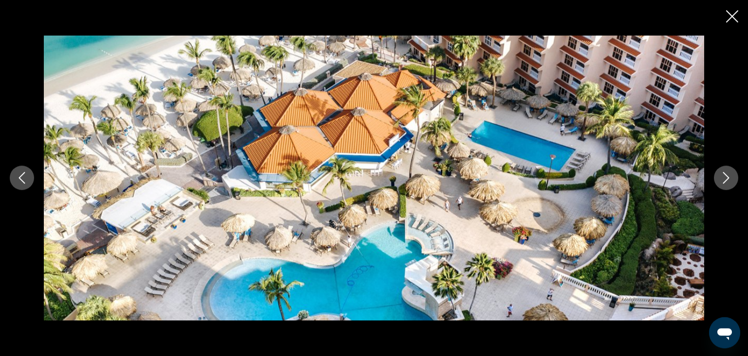
click at [720, 178] on button "Next image" at bounding box center [726, 178] width 24 height 24
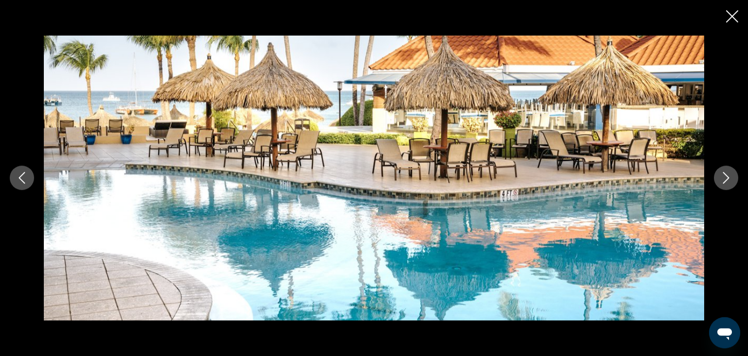
click at [720, 178] on button "Next image" at bounding box center [726, 178] width 24 height 24
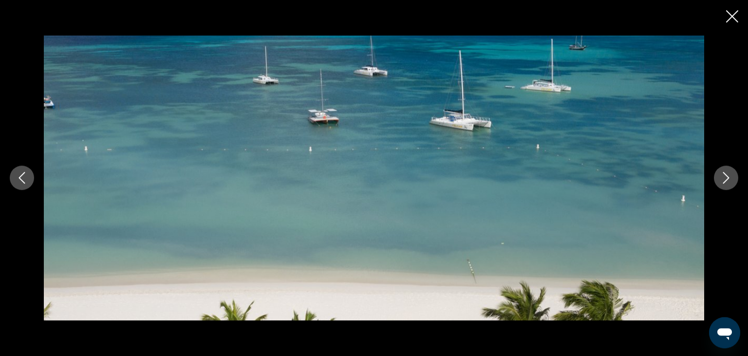
click at [720, 178] on button "Next image" at bounding box center [726, 178] width 24 height 24
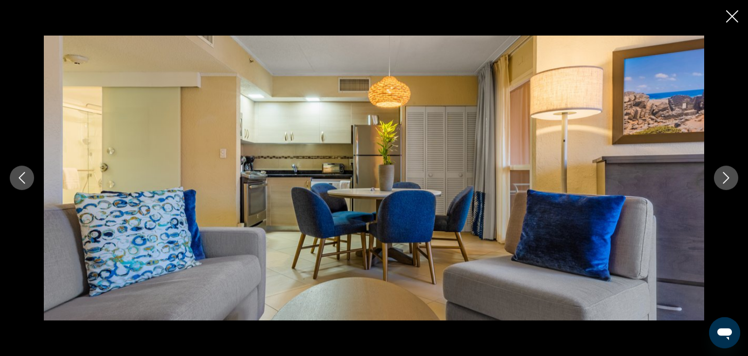
drag, startPoint x: 735, startPoint y: 16, endPoint x: 719, endPoint y: 33, distance: 24.1
click at [735, 16] on icon "Close slideshow" at bounding box center [732, 16] width 12 height 12
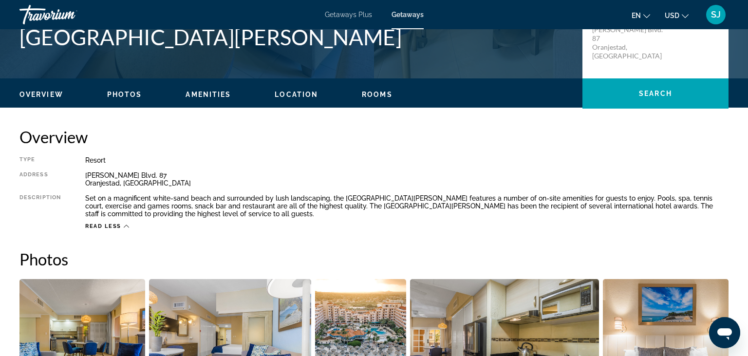
scroll to position [125, 0]
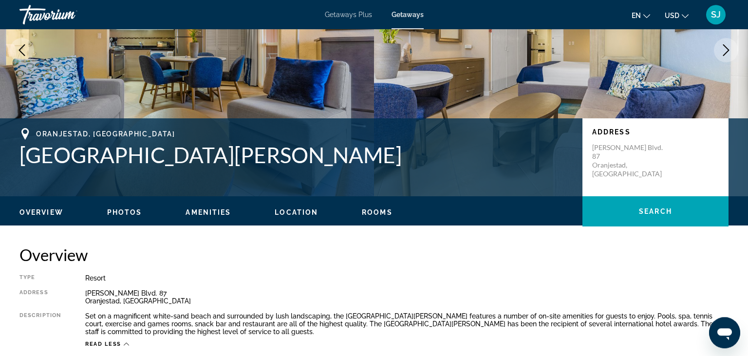
click at [208, 210] on span "Amenities" at bounding box center [208, 212] width 45 height 8
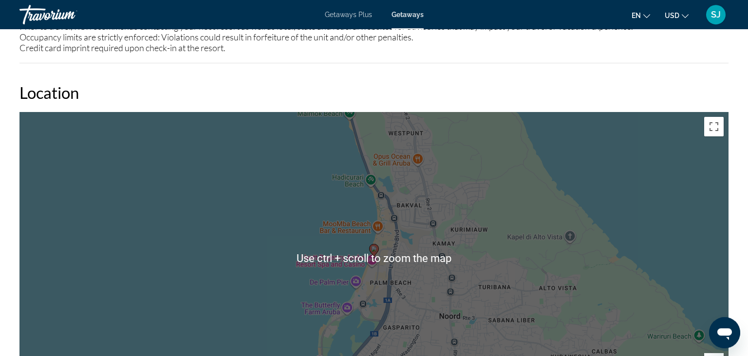
scroll to position [1506, 0]
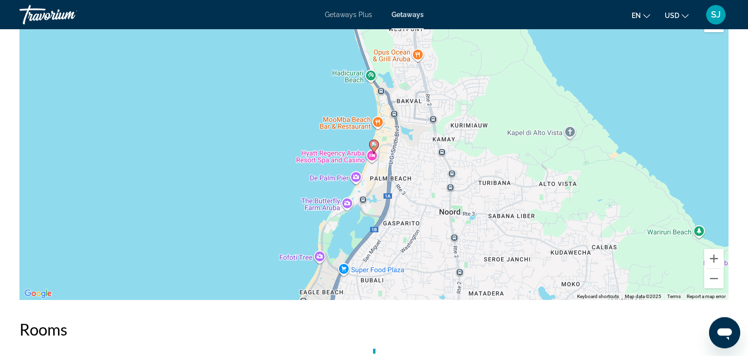
click at [382, 147] on div "To activate drag with keyboard, press Alt + Enter. Once in keyboard drag state,…" at bounding box center [373, 154] width 709 height 292
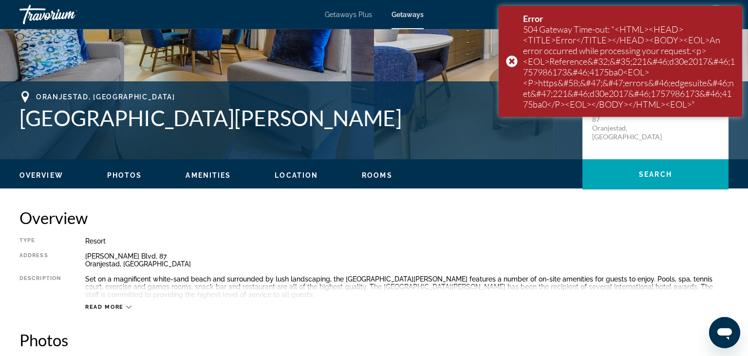
scroll to position [154, 0]
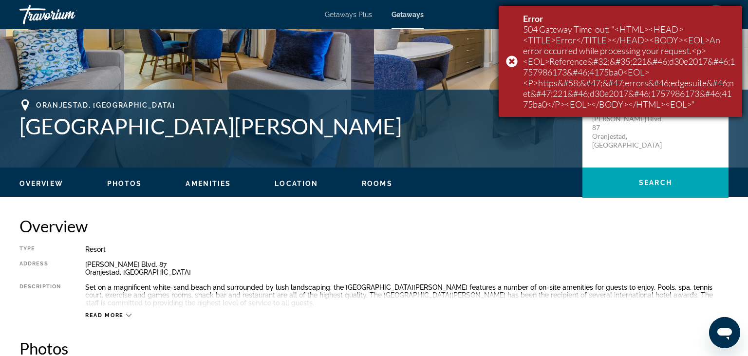
click at [512, 63] on div "Error 504 Gateway Time-out: "<HTML><HEAD><TITLE>Error</TITLE></HEAD><BODY><EOL>…" at bounding box center [621, 61] width 244 height 111
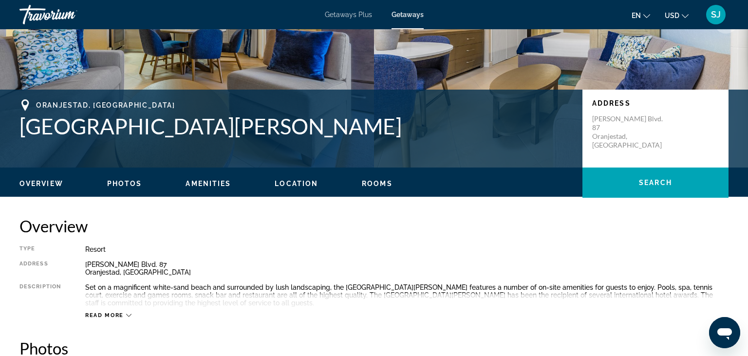
click at [287, 187] on span "Location" at bounding box center [296, 184] width 43 height 8
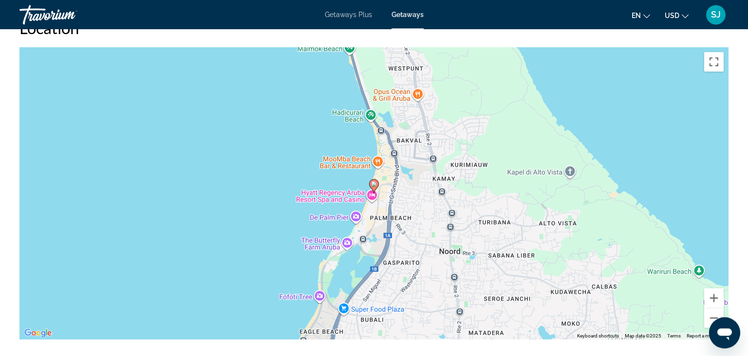
scroll to position [1466, 0]
click at [379, 180] on icon "Main content" at bounding box center [374, 187] width 10 height 14
click at [377, 182] on image "Main content" at bounding box center [374, 185] width 6 height 6
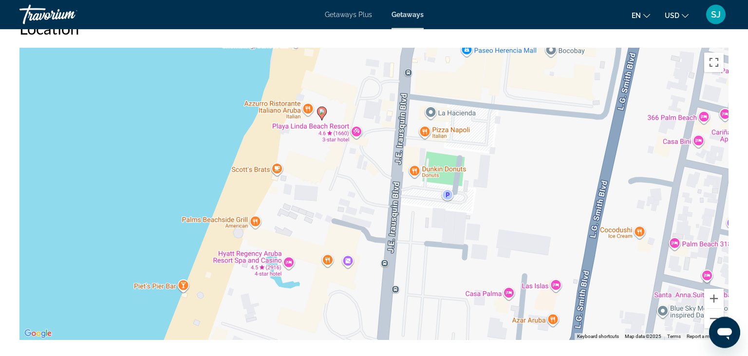
drag, startPoint x: 542, startPoint y: 277, endPoint x: 338, endPoint y: 221, distance: 211.3
click at [338, 221] on div "To activate drag with keyboard, press Alt + Enter. Once in keyboard drag state,…" at bounding box center [373, 194] width 709 height 292
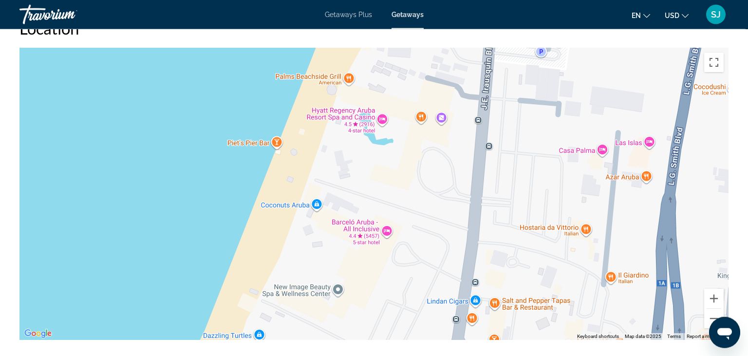
drag, startPoint x: 432, startPoint y: 246, endPoint x: 525, endPoint y: 100, distance: 172.7
click at [525, 100] on div "To activate drag with keyboard, press Alt + Enter. Once in keyboard drag state,…" at bounding box center [373, 194] width 709 height 292
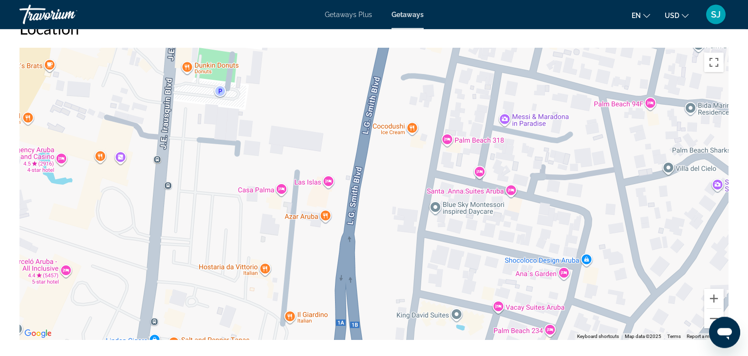
drag, startPoint x: 414, startPoint y: 232, endPoint x: 91, endPoint y: 271, distance: 325.8
click at [91, 271] on div "To activate drag with keyboard, press Alt + Enter. Once in keyboard drag state,…" at bounding box center [373, 194] width 709 height 292
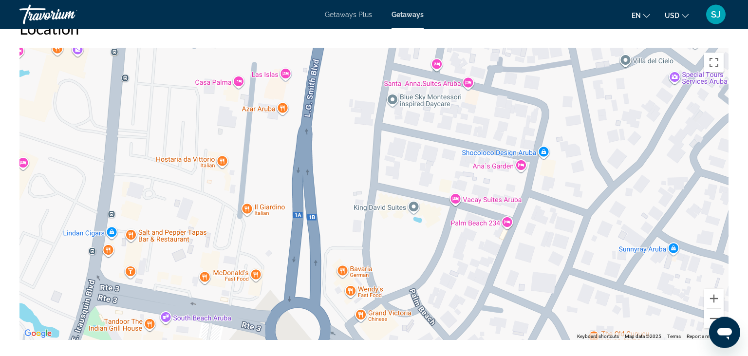
drag, startPoint x: 389, startPoint y: 279, endPoint x: 350, endPoint y: 170, distance: 115.6
click at [350, 170] on div "To activate drag with keyboard, press Alt + Enter. Once in keyboard drag state,…" at bounding box center [373, 194] width 709 height 292
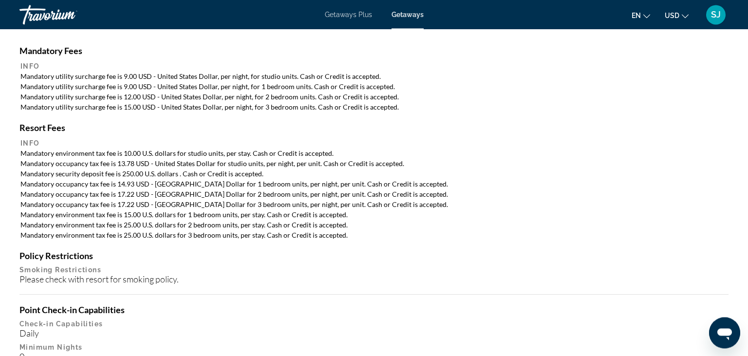
scroll to position [934, 0]
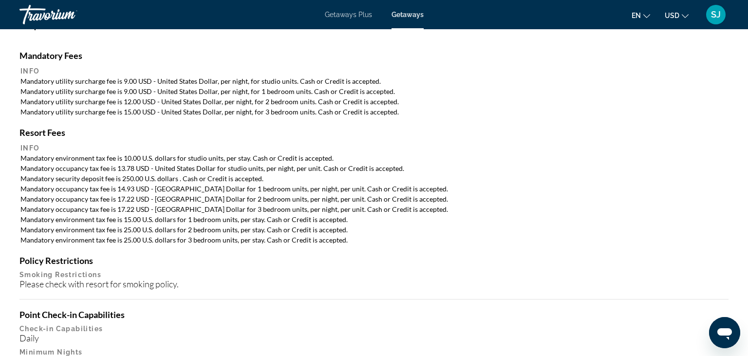
drag, startPoint x: 347, startPoint y: 259, endPoint x: 243, endPoint y: 177, distance: 132.5
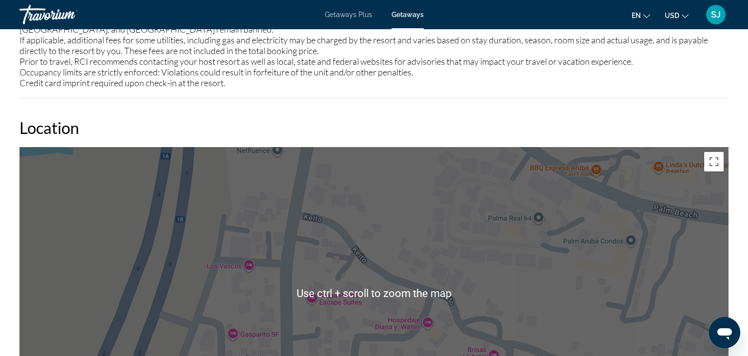
scroll to position [1346, 0]
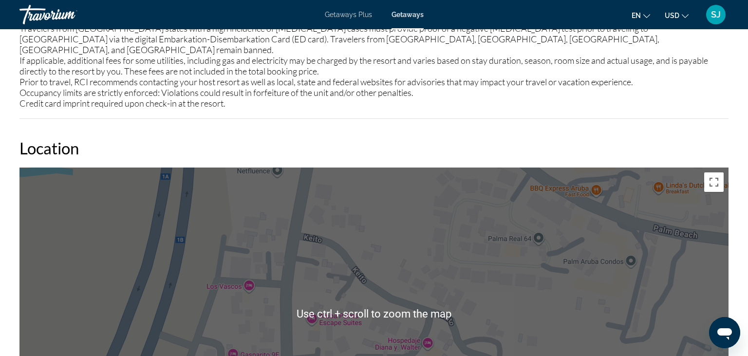
click at [340, 261] on div "To activate drag with keyboard, press Alt + Enter. Once in keyboard drag state,…" at bounding box center [373, 314] width 709 height 292
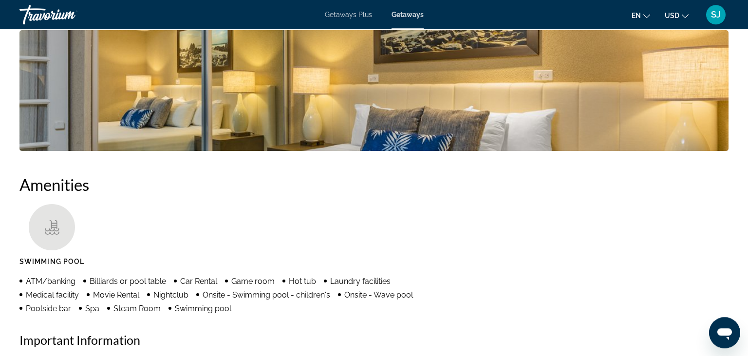
scroll to position [617, 0]
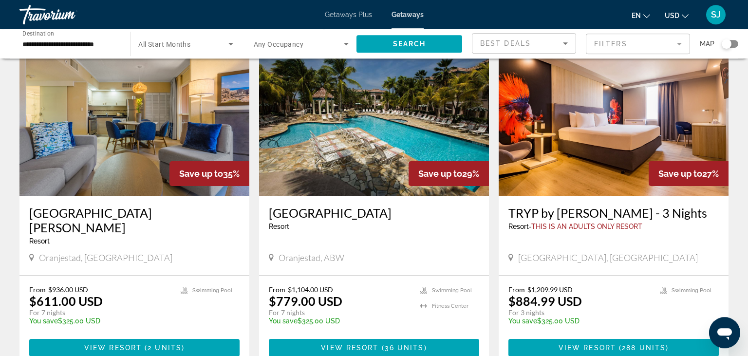
scroll to position [51, 0]
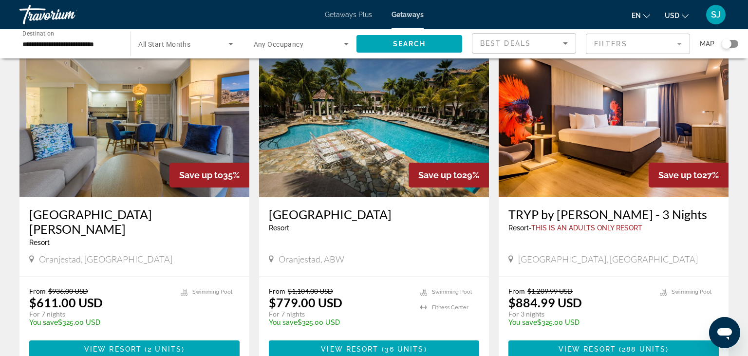
click at [610, 128] on img "Main content" at bounding box center [614, 119] width 230 height 156
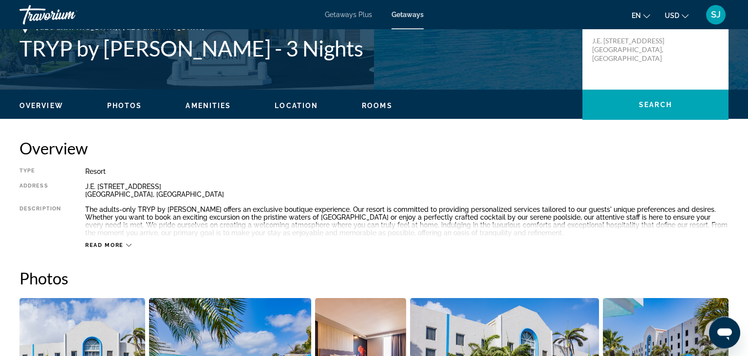
scroll to position [257, 0]
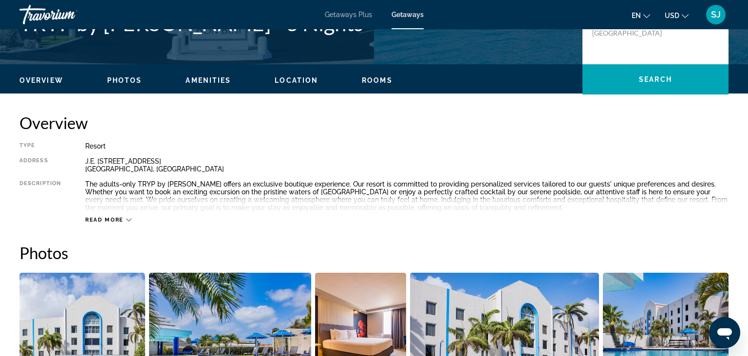
click at [107, 218] on span "Read more" at bounding box center [104, 220] width 38 height 6
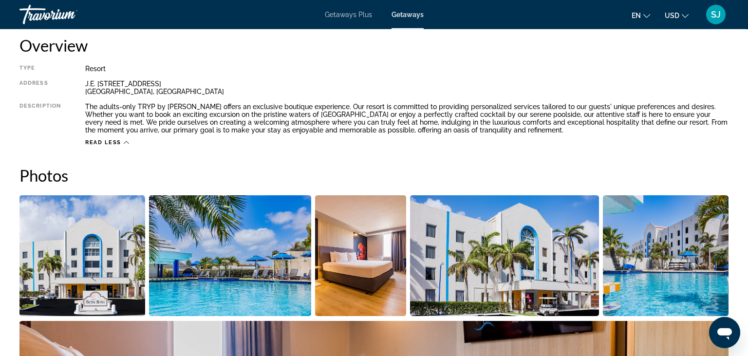
scroll to position [360, 0]
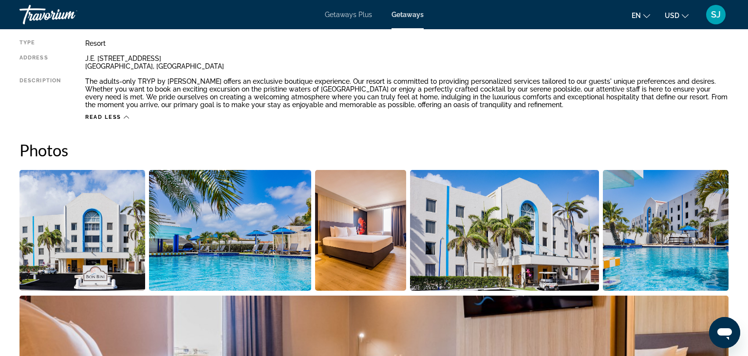
click at [104, 212] on img "Open full-screen image slider" at bounding box center [82, 230] width 126 height 121
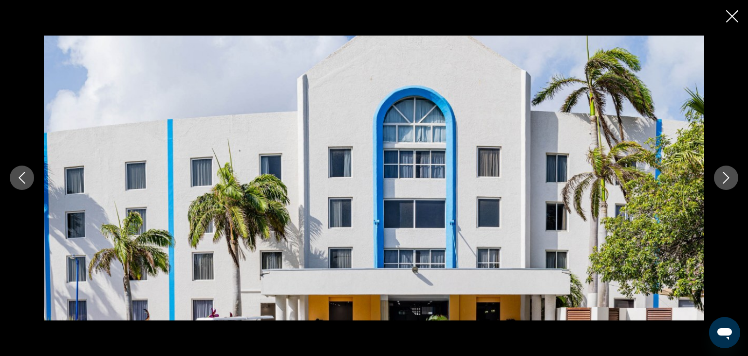
click at [721, 174] on icon "Next image" at bounding box center [726, 178] width 12 height 12
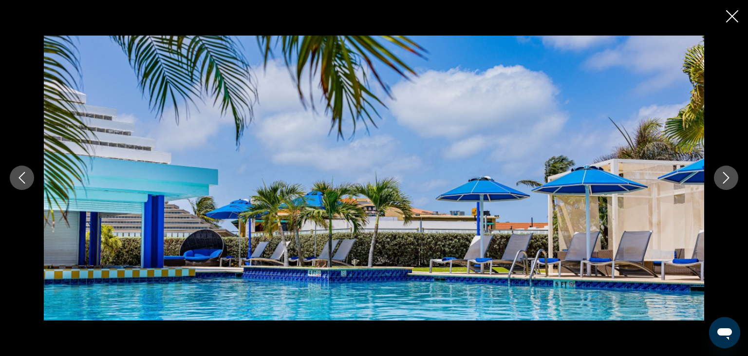
click at [720, 177] on button "Next image" at bounding box center [726, 178] width 24 height 24
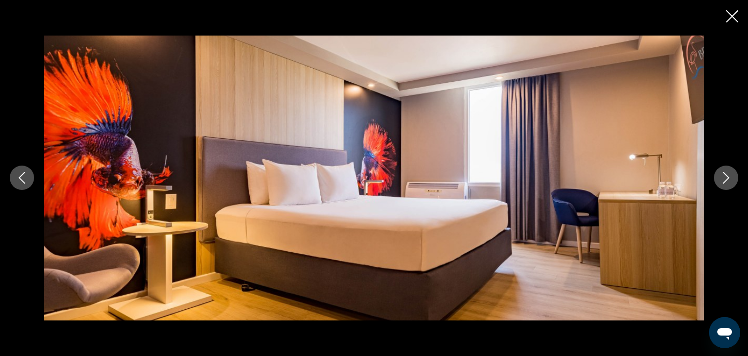
click at [720, 179] on button "Next image" at bounding box center [726, 178] width 24 height 24
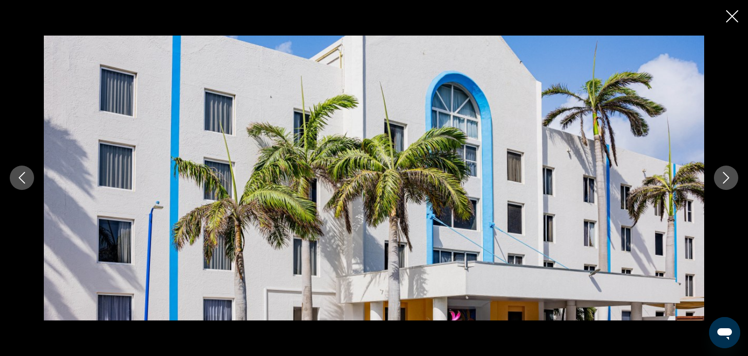
click at [720, 179] on button "Next image" at bounding box center [726, 178] width 24 height 24
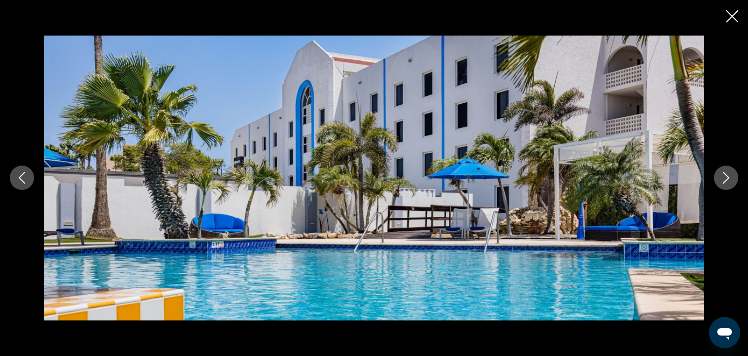
click at [720, 180] on button "Next image" at bounding box center [726, 178] width 24 height 24
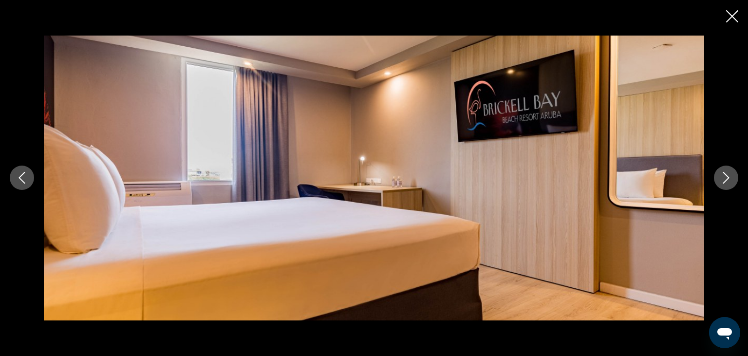
click at [720, 180] on button "Next image" at bounding box center [726, 178] width 24 height 24
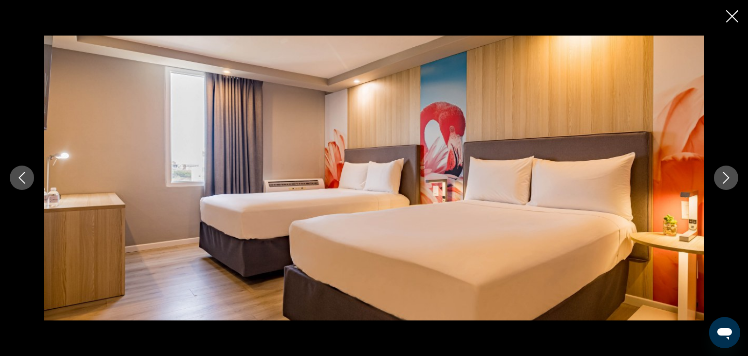
click at [720, 180] on button "Next image" at bounding box center [726, 178] width 24 height 24
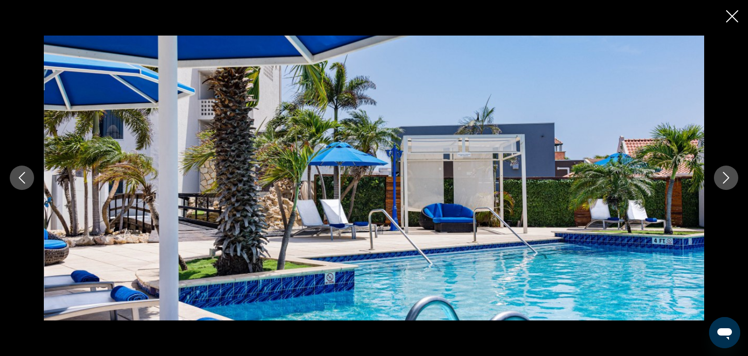
click at [720, 180] on button "Next image" at bounding box center [726, 178] width 24 height 24
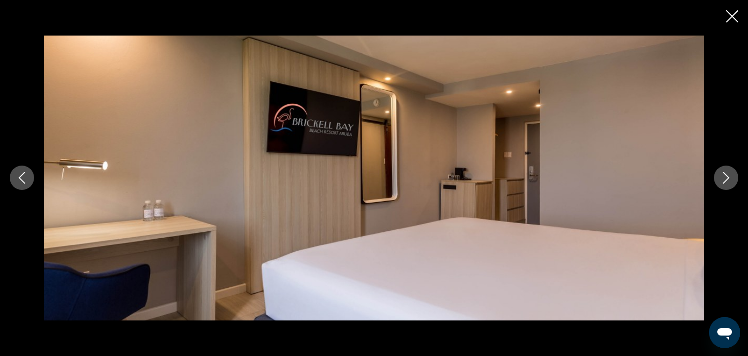
click at [728, 175] on icon "Next image" at bounding box center [726, 178] width 12 height 12
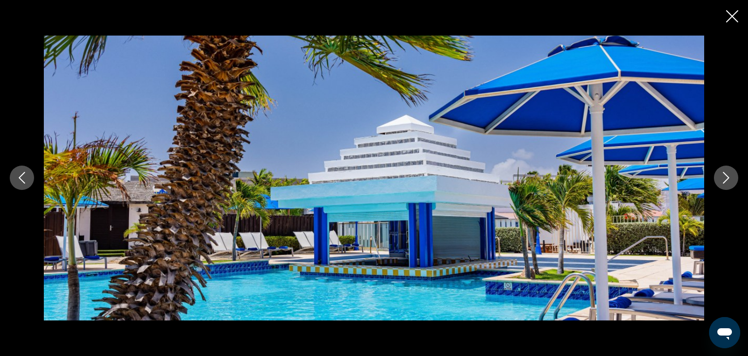
click at [728, 175] on icon "Next image" at bounding box center [726, 178] width 12 height 12
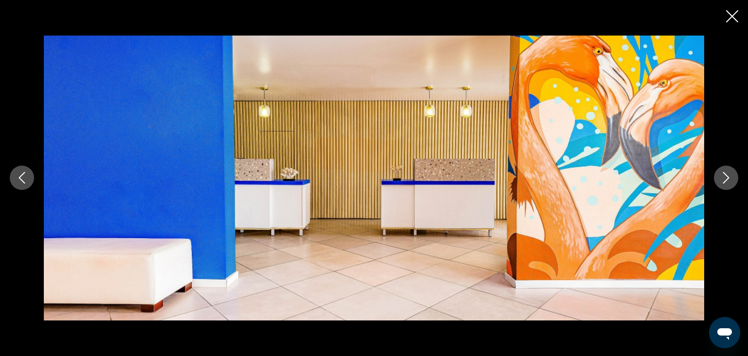
click at [729, 175] on icon "Next image" at bounding box center [726, 178] width 12 height 12
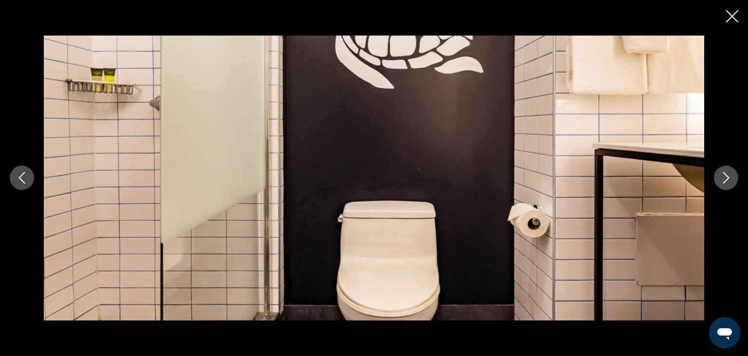
click at [729, 175] on icon "Next image" at bounding box center [726, 178] width 12 height 12
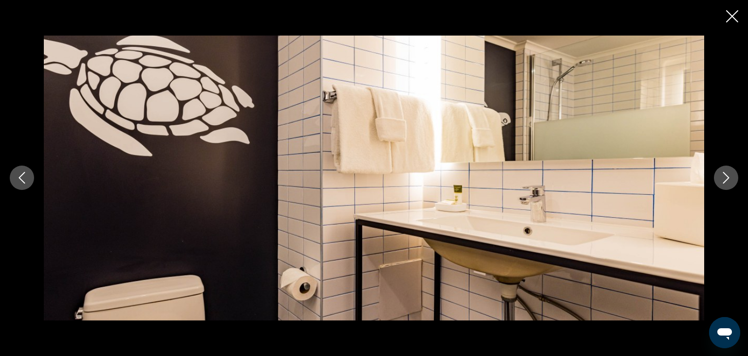
click at [727, 174] on icon "Next image" at bounding box center [726, 178] width 12 height 12
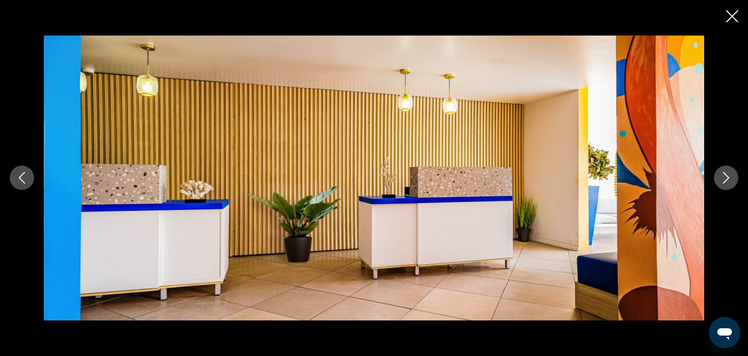
click at [727, 174] on icon "Next image" at bounding box center [726, 178] width 12 height 12
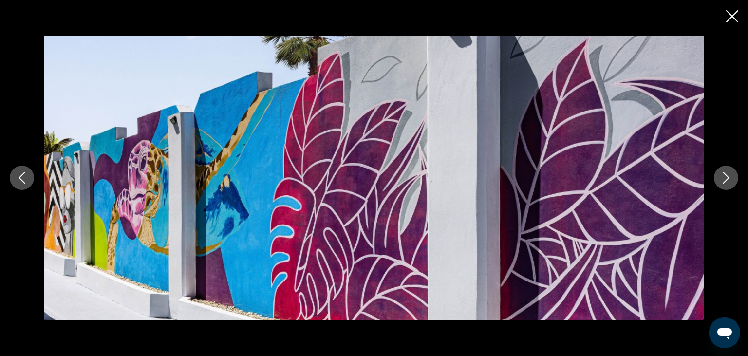
click at [727, 174] on icon "Next image" at bounding box center [726, 178] width 12 height 12
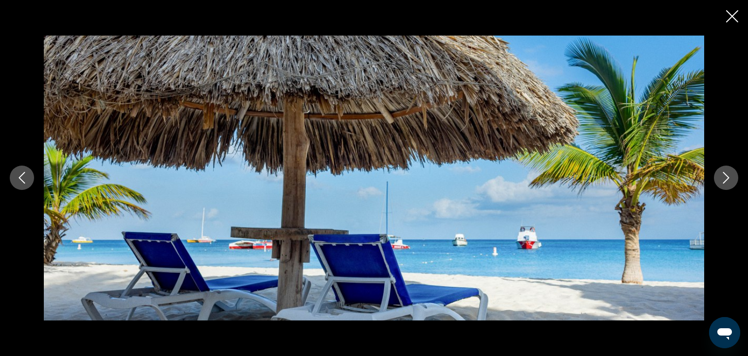
click at [727, 174] on icon "Next image" at bounding box center [726, 178] width 12 height 12
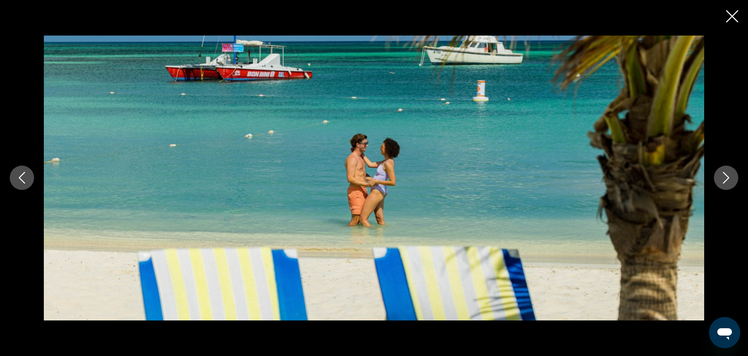
click at [727, 174] on icon "Next image" at bounding box center [726, 178] width 12 height 12
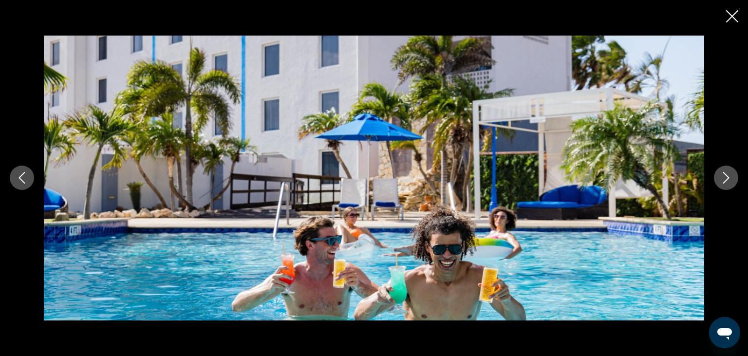
click at [727, 174] on icon "Next image" at bounding box center [726, 178] width 12 height 12
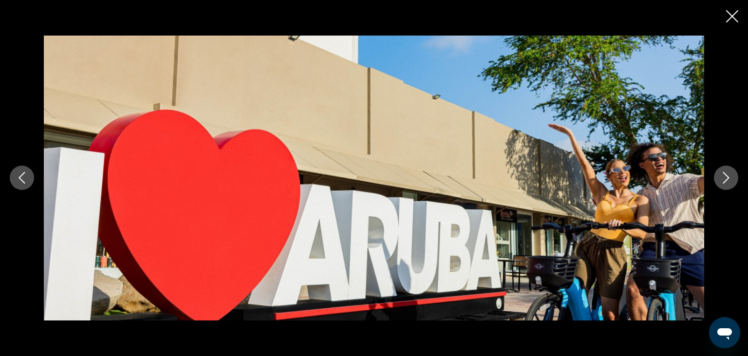
click at [727, 174] on icon "Next image" at bounding box center [726, 178] width 12 height 12
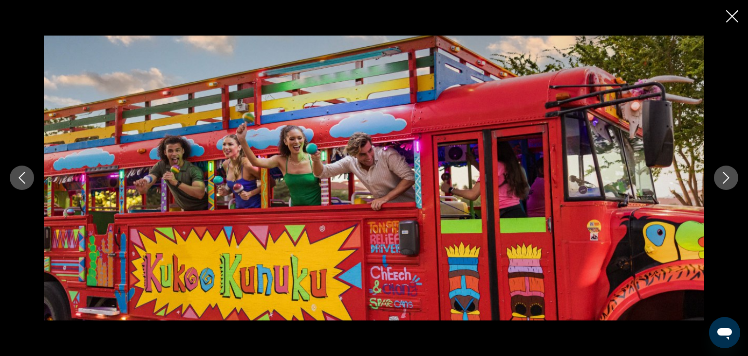
click at [727, 174] on icon "Next image" at bounding box center [726, 178] width 12 height 12
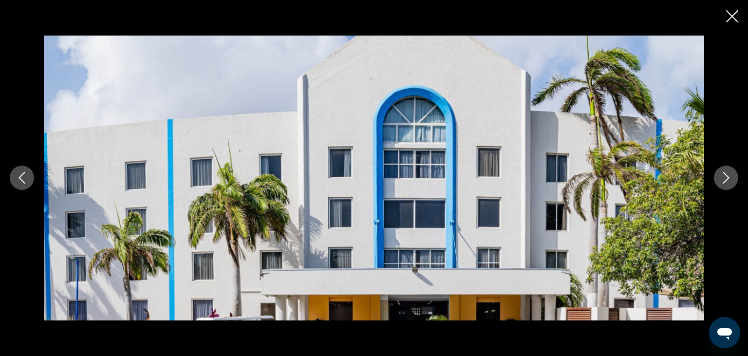
click at [727, 174] on icon "Next image" at bounding box center [726, 178] width 12 height 12
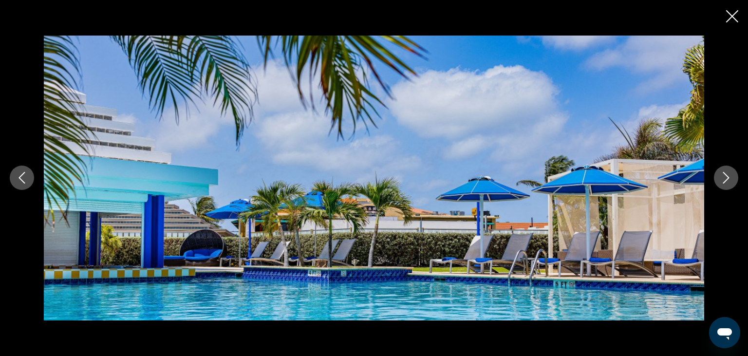
click at [727, 174] on icon "Next image" at bounding box center [726, 178] width 12 height 12
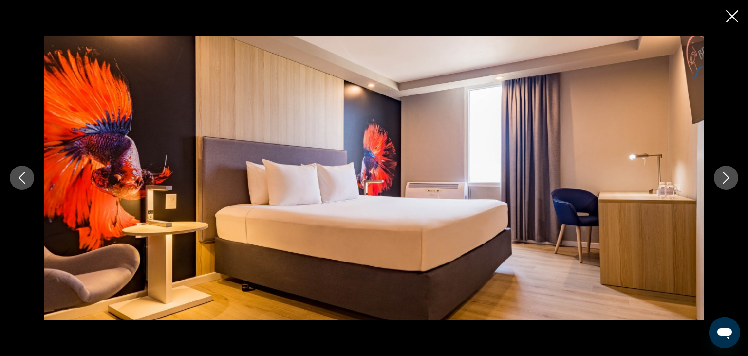
click at [727, 174] on icon "Next image" at bounding box center [726, 178] width 12 height 12
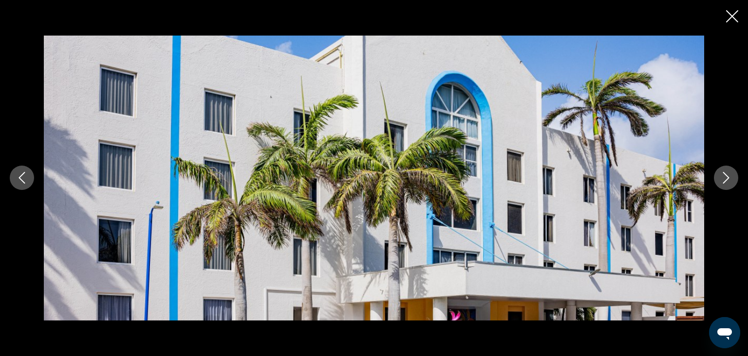
click at [734, 10] on button "Close slideshow" at bounding box center [732, 17] width 12 height 15
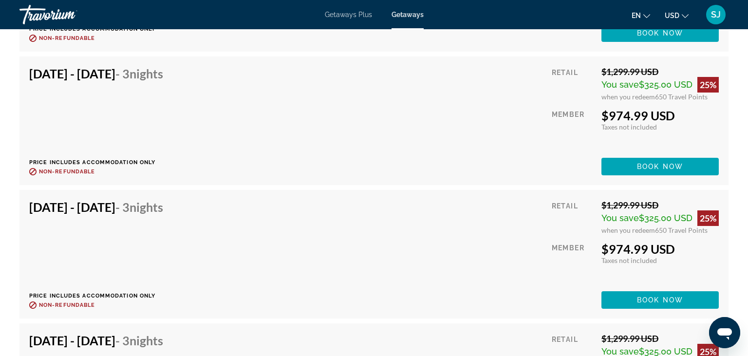
scroll to position [9613, 0]
